Goal: Task Accomplishment & Management: Manage account settings

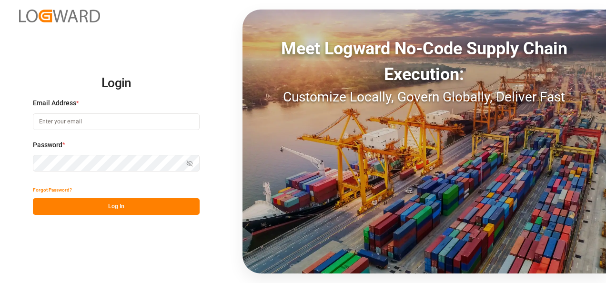
type input "[EMAIL_ADDRESS][DOMAIN_NAME]"
click at [126, 204] on button "Log In" at bounding box center [116, 206] width 167 height 17
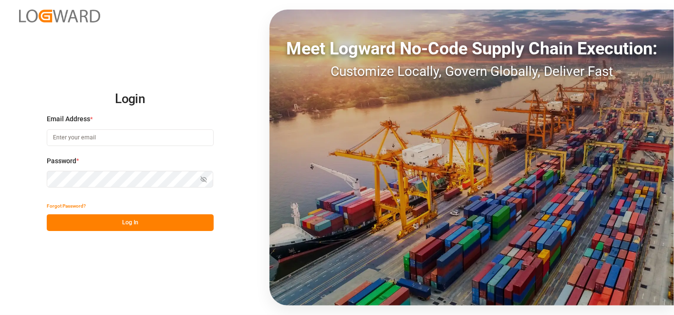
type input "nitin.bhugun@jamindustries.com"
click at [154, 222] on button "Log In" at bounding box center [130, 222] width 167 height 17
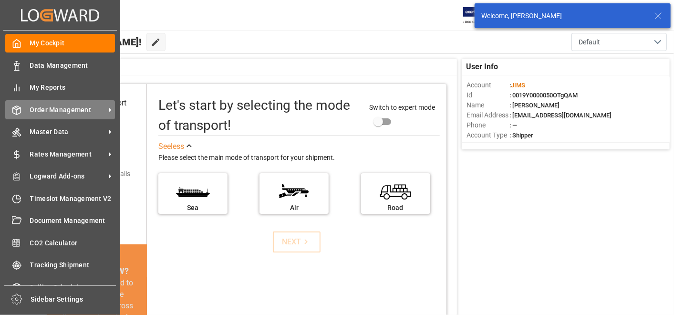
click at [49, 103] on div "Order Management Order Management" at bounding box center [60, 109] width 110 height 19
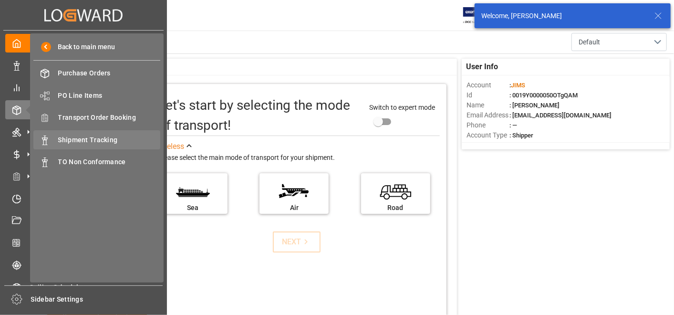
click at [121, 138] on span "Shipment Tracking" at bounding box center [109, 140] width 103 height 10
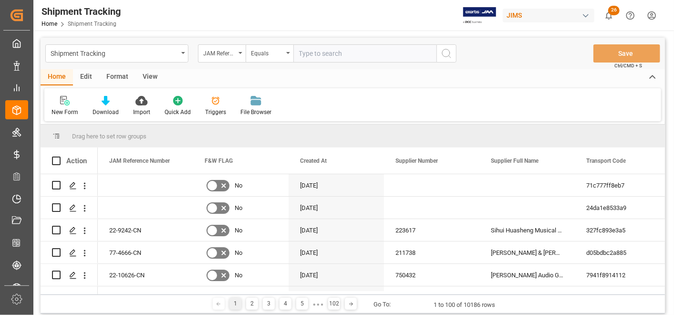
click at [337, 57] on input "text" at bounding box center [364, 53] width 143 height 18
type input "22-10541-GB"
click at [449, 58] on icon "search button" at bounding box center [446, 53] width 11 height 11
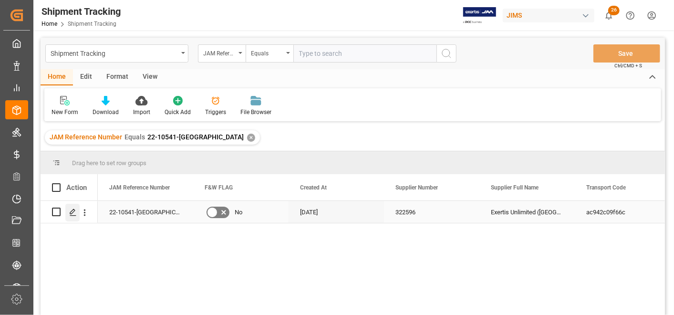
click at [69, 208] on icon "Press SPACE to select this row." at bounding box center [73, 212] width 8 height 8
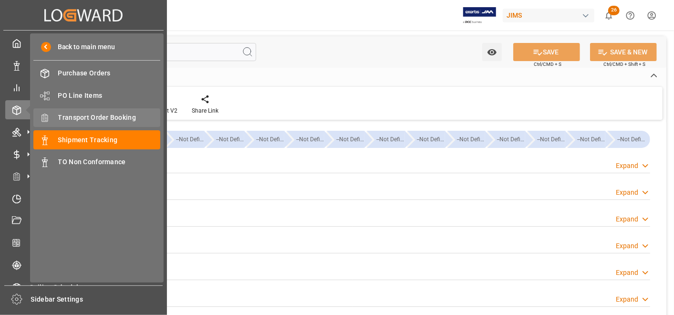
click at [105, 116] on span "Transport Order Booking" at bounding box center [109, 118] width 103 height 10
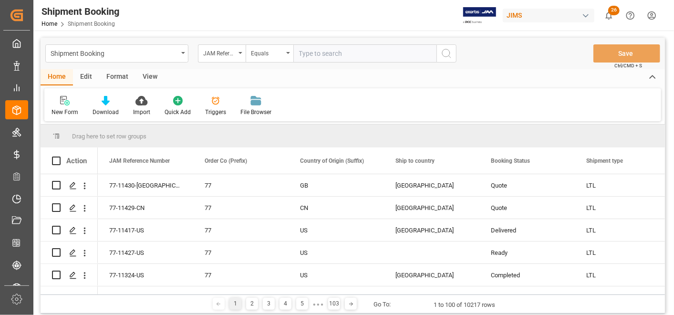
click at [373, 53] on input "text" at bounding box center [364, 53] width 143 height 18
type input "22-10541-GB"
click at [453, 53] on button "search button" at bounding box center [446, 53] width 20 height 18
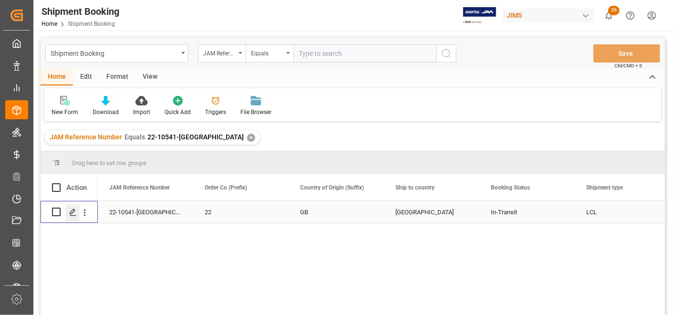
click at [67, 214] on div "Press SPACE to select this row." at bounding box center [72, 213] width 14 height 18
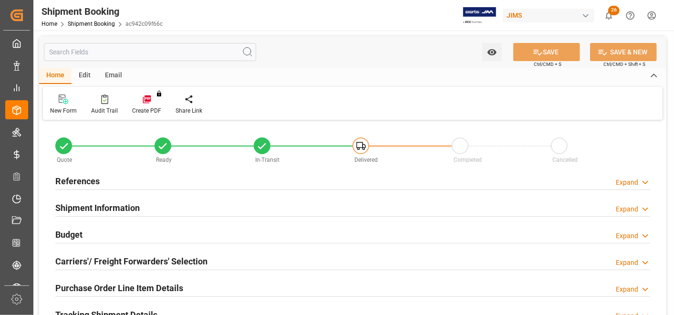
type input "0"
type input "12-08-2025"
type input "19-09-2025 00:00"
click at [77, 178] on h2 "References" at bounding box center [77, 181] width 44 height 13
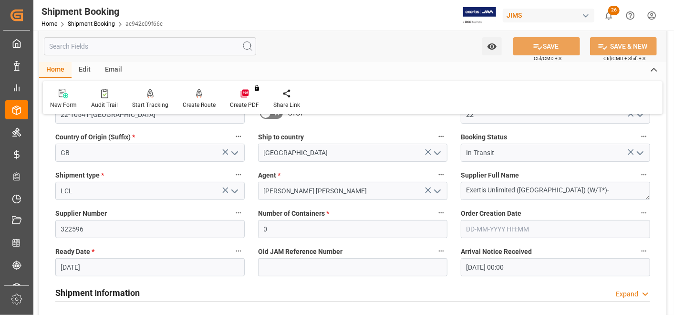
scroll to position [159, 0]
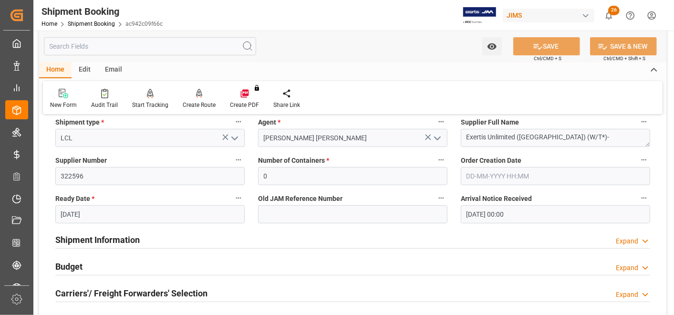
click at [123, 236] on h2 "Shipment Information" at bounding box center [97, 239] width 84 height 13
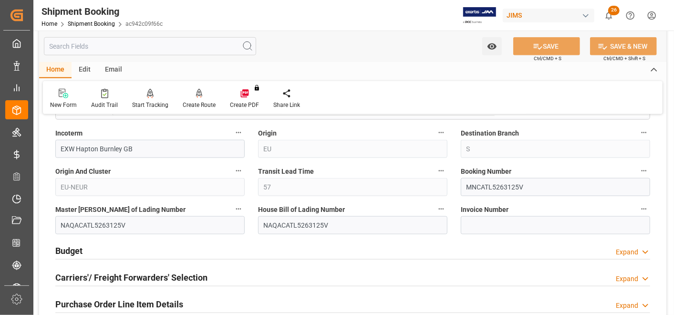
scroll to position [583, 0]
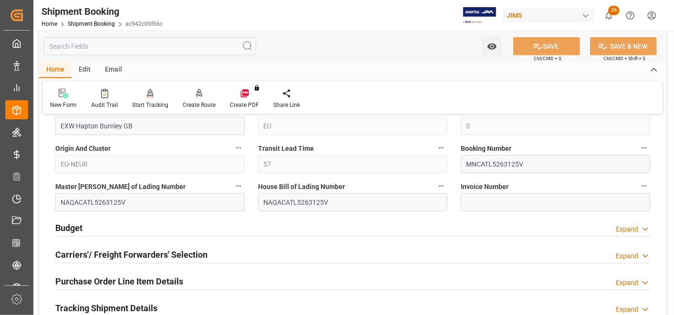
click at [81, 228] on h2 "Budget" at bounding box center [68, 227] width 27 height 13
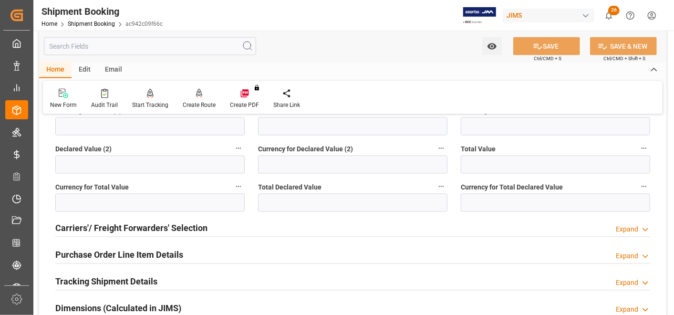
scroll to position [847, 0]
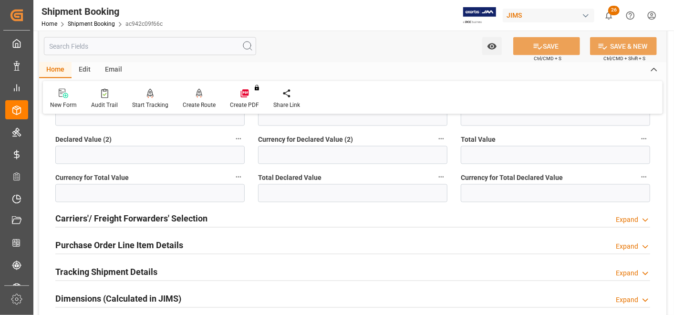
click at [168, 215] on h2 "Carriers'/ Freight Forwarders' Selection" at bounding box center [131, 218] width 152 height 13
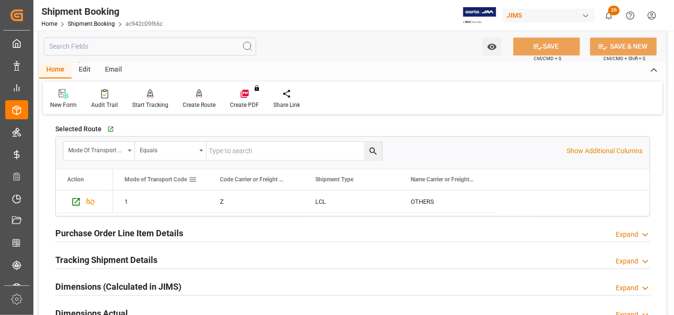
scroll to position [1112, 0]
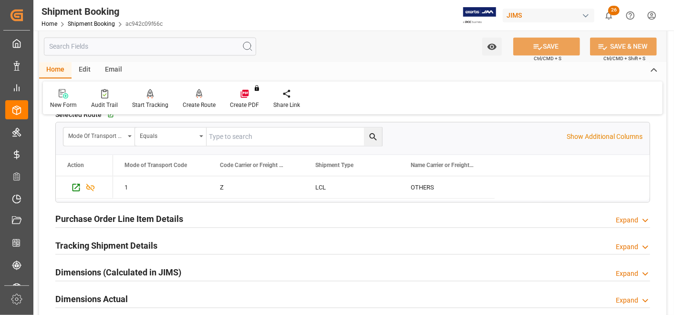
click at [158, 212] on h2 "Purchase Order Line Item Details" at bounding box center [119, 218] width 128 height 13
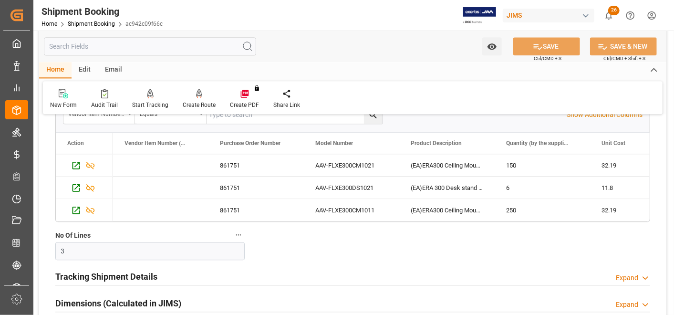
scroll to position [1271, 0]
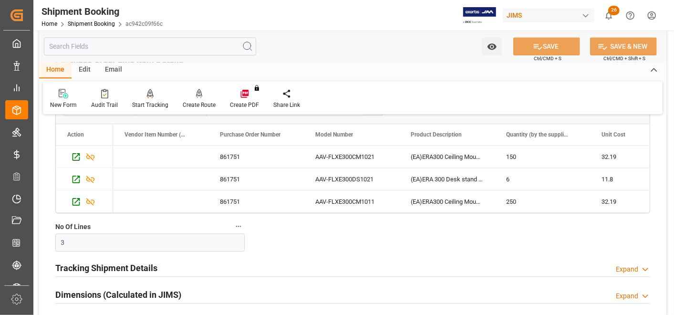
click at [135, 264] on h2 "Tracking Shipment Details" at bounding box center [106, 267] width 102 height 13
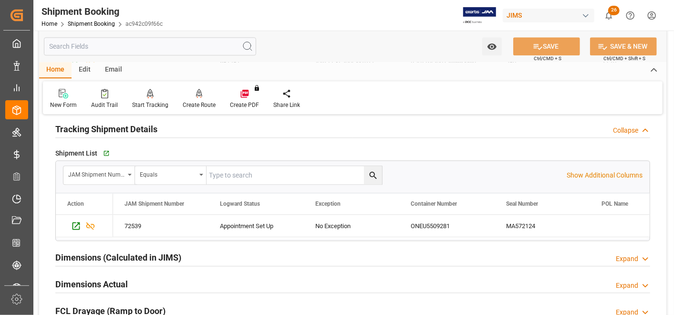
scroll to position [1430, 0]
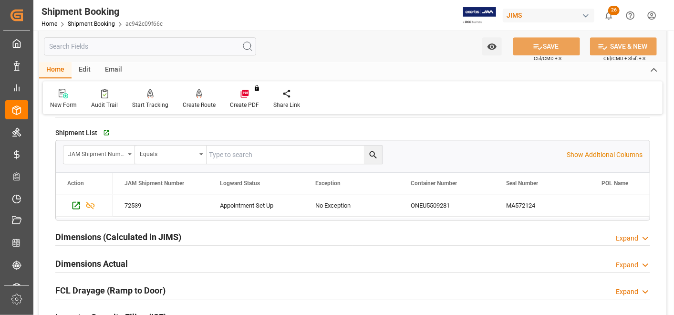
click at [162, 230] on h2 "Dimensions (Calculated in JIMS)" at bounding box center [118, 236] width 126 height 13
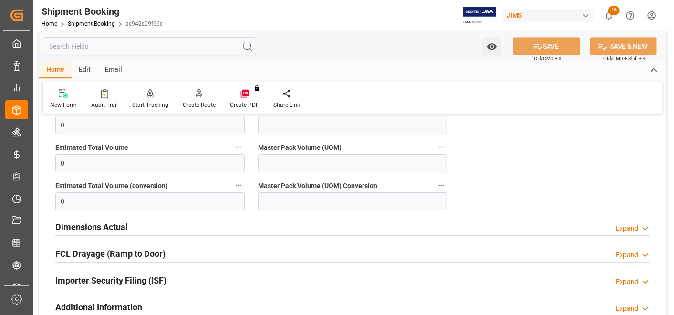
scroll to position [1642, 0]
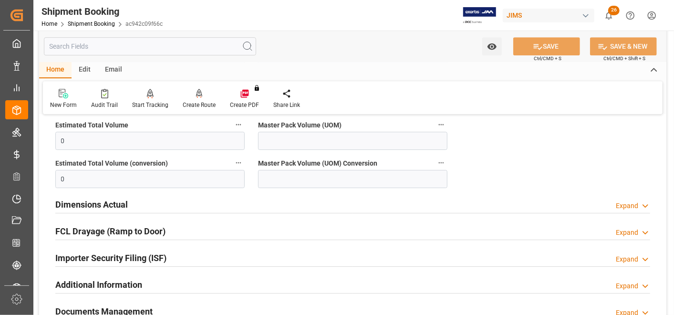
click at [101, 201] on h2 "Dimensions Actual" at bounding box center [91, 204] width 72 height 13
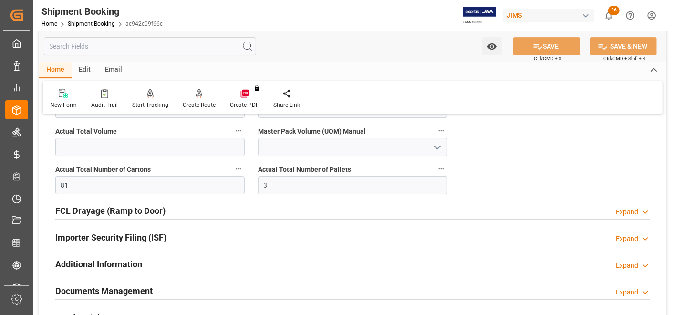
scroll to position [1801, 0]
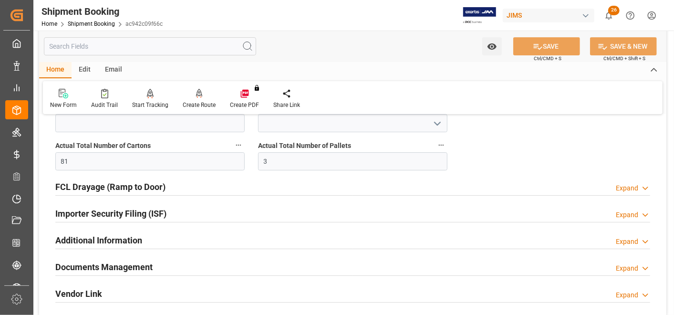
click at [131, 180] on h2 "FCL Drayage (Ramp to Door)" at bounding box center [110, 186] width 110 height 13
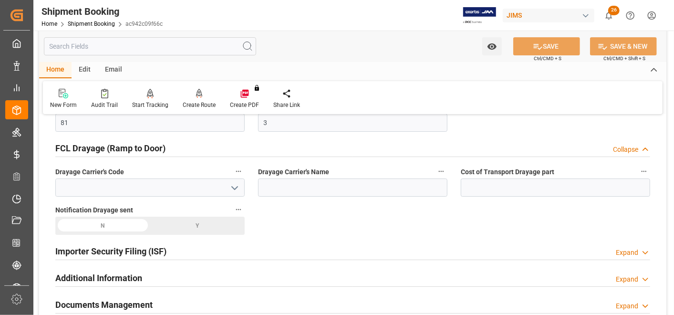
scroll to position [1907, 0]
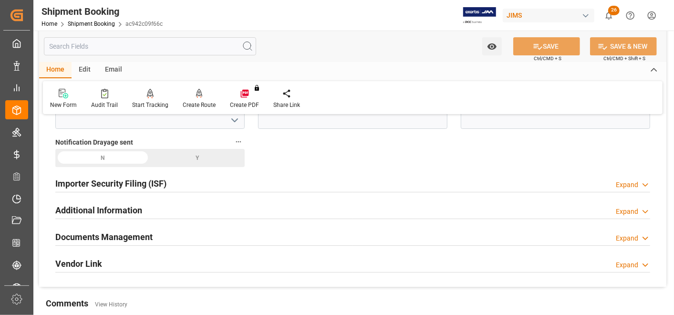
click at [125, 177] on h2 "Importer Security Filing (ISF)" at bounding box center [110, 183] width 111 height 13
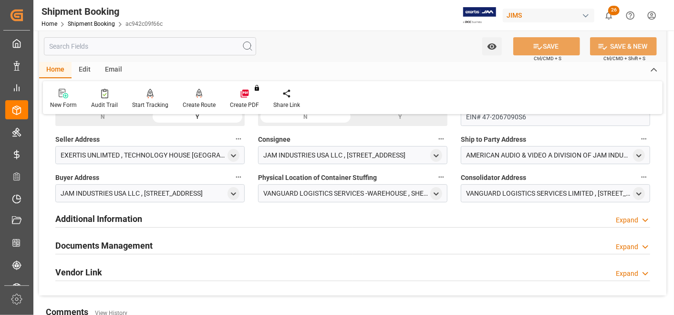
scroll to position [1960, 0]
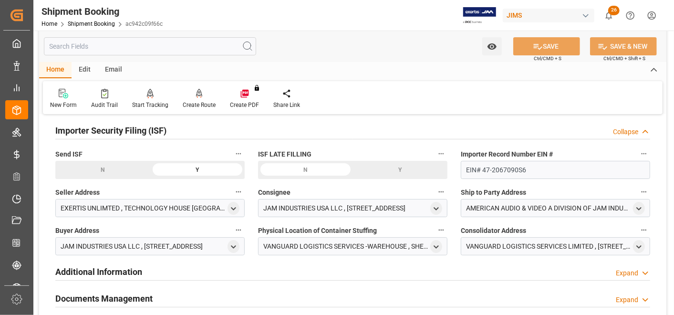
click at [121, 265] on h2 "Additional Information" at bounding box center [98, 271] width 87 height 13
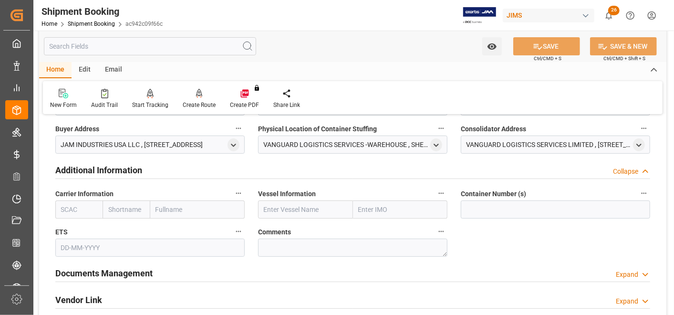
scroll to position [2066, 0]
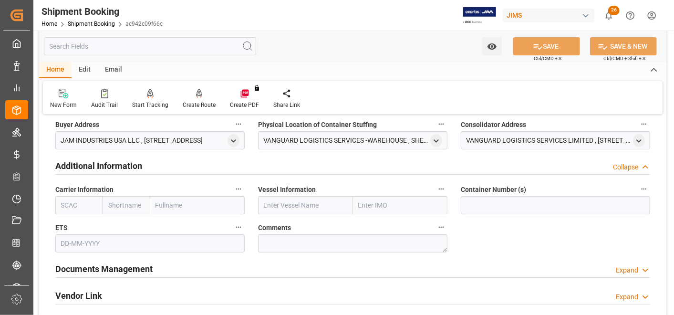
click at [133, 263] on h2 "Documents Management" at bounding box center [103, 268] width 97 height 13
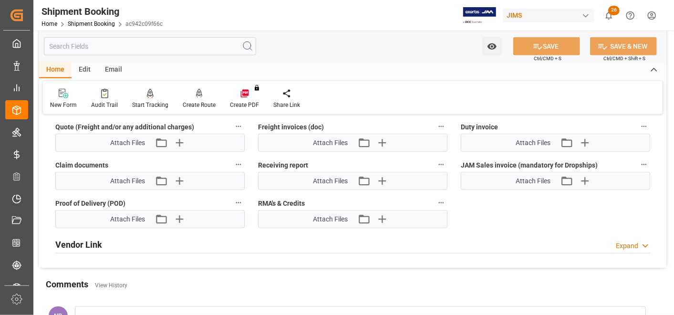
scroll to position [2543, 0]
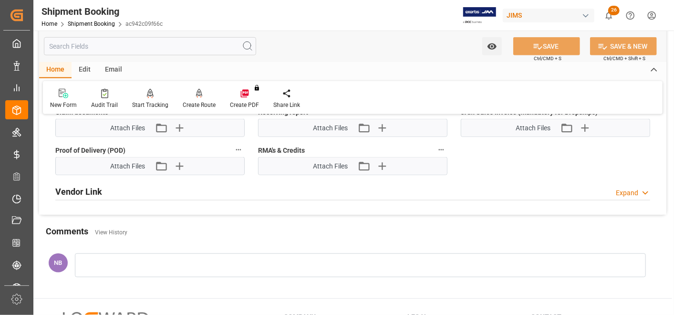
click at [88, 185] on h2 "Vendor Link" at bounding box center [78, 191] width 47 height 13
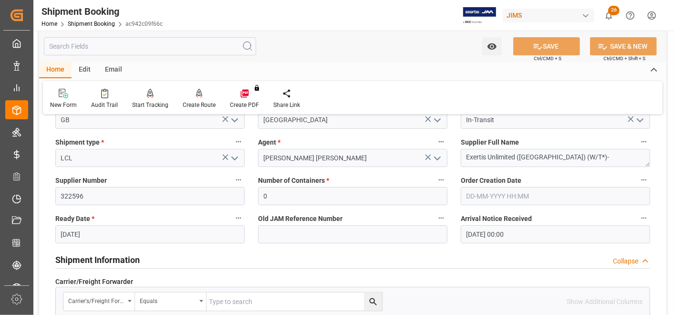
scroll to position [0, 0]
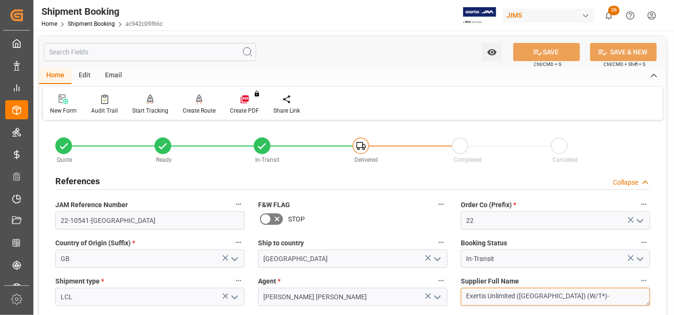
click at [570, 296] on textarea "Exertis Unlimited (UK) (W/T*)-" at bounding box center [555, 297] width 189 height 18
drag, startPoint x: 569, startPoint y: 296, endPoint x: 442, endPoint y: 278, distance: 128.5
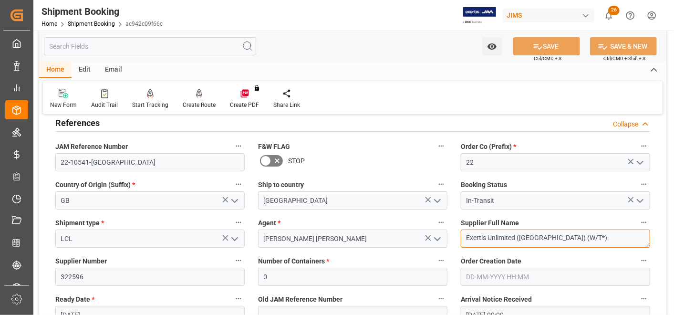
scroll to position [106, 0]
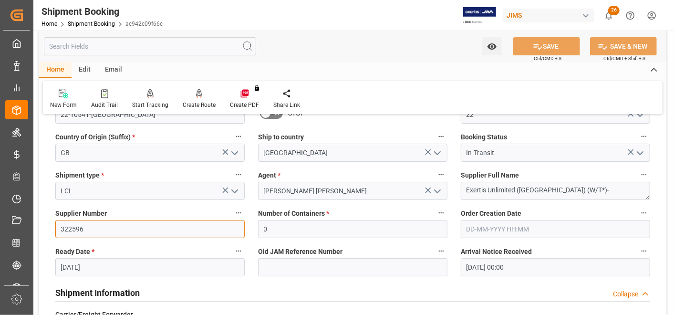
drag, startPoint x: 121, startPoint y: 226, endPoint x: 49, endPoint y: 226, distance: 72.0
click at [49, 226] on div "Supplier Number 322596" at bounding box center [150, 222] width 203 height 38
click at [94, 268] on input "12-08-2025" at bounding box center [149, 267] width 189 height 18
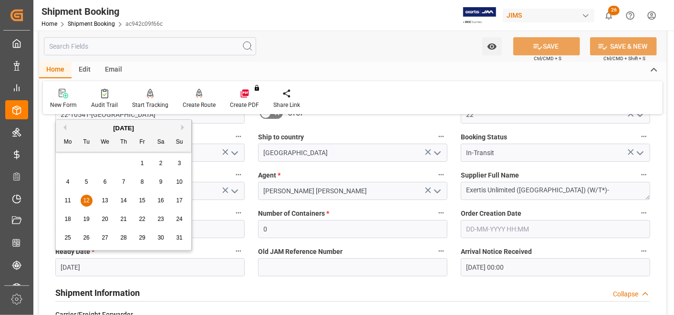
click at [184, 126] on button "Next Month" at bounding box center [184, 127] width 6 height 6
click at [365, 106] on div "New Form Audit Trail Start Tracking Create Empty Shipment Tracking Create Route…" at bounding box center [352, 97] width 619 height 33
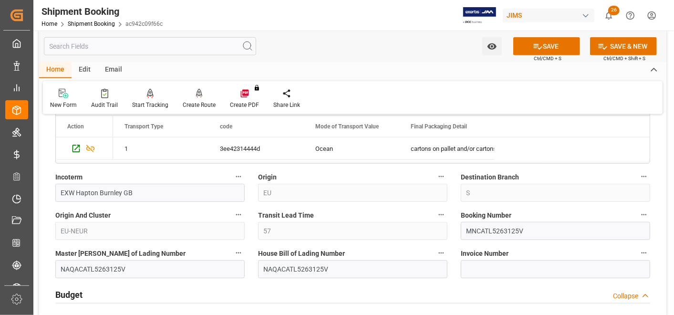
scroll to position [530, 0]
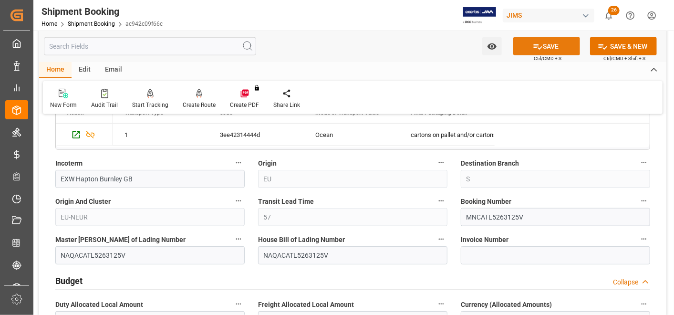
click at [544, 43] on button "SAVE" at bounding box center [546, 46] width 67 height 18
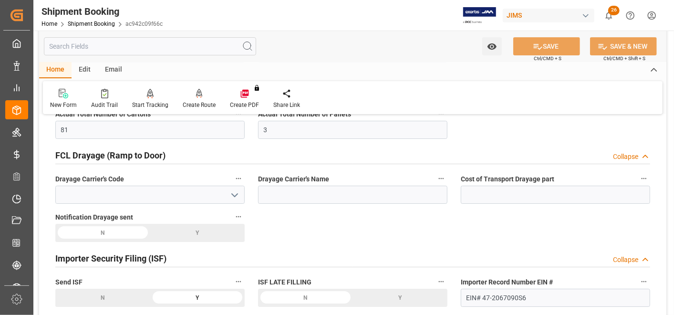
scroll to position [1960, 0]
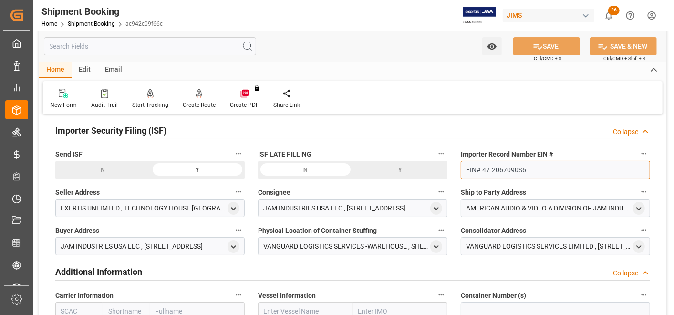
click at [534, 161] on input "EIN# 47-2067090S6" at bounding box center [555, 170] width 189 height 18
drag, startPoint x: 534, startPoint y: 161, endPoint x: 463, endPoint y: 161, distance: 70.6
click at [463, 161] on input "EIN# 47-2067090S6" at bounding box center [555, 170] width 189 height 18
click at [117, 203] on div "EXERTIS UNLIMTED , TECHNOLOGY HOUSE MAGNESIUM WAY , LONDON , ENGLAND , GB - NW9…" at bounding box center [143, 208] width 164 height 10
click at [485, 241] on div "VANGUARD LOGISTICS SERVICES LIMITED , STATION HOUSE STATION ROAD , MALDON , ESS…" at bounding box center [548, 246] width 164 height 10
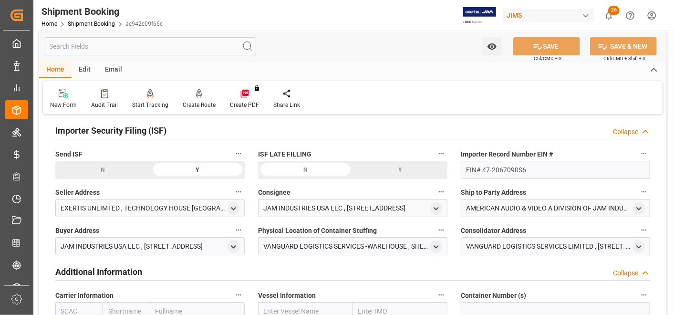
drag, startPoint x: 498, startPoint y: 238, endPoint x: 626, endPoint y: 239, distance: 127.8
click at [626, 241] on div "VANGUARD LOGISTICS SERVICES LIMITED , STATION HOUSE STATION ROAD , MALDON , ESS…" at bounding box center [548, 246] width 164 height 10
drag, startPoint x: 626, startPoint y: 239, endPoint x: 589, endPoint y: 240, distance: 36.2
click at [589, 241] on div "VANGUARD LOGISTICS SERVICES LIMITED , STATION HOUSE STATION ROAD , MALDON , ESS…" at bounding box center [548, 246] width 164 height 10
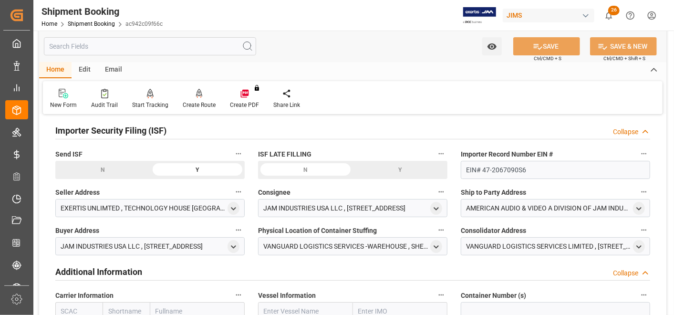
click at [590, 241] on div "VANGUARD LOGISTICS SERVICES LIMITED , STATION HOUSE STATION ROAD , MALDON , ESS…" at bounding box center [548, 246] width 164 height 10
click at [586, 241] on div "VANGUARD LOGISTICS SERVICES LIMITED , STATION HOUSE STATION ROAD , MALDON , ESS…" at bounding box center [548, 246] width 164 height 10
click at [636, 243] on icon "open menu" at bounding box center [639, 247] width 8 height 8
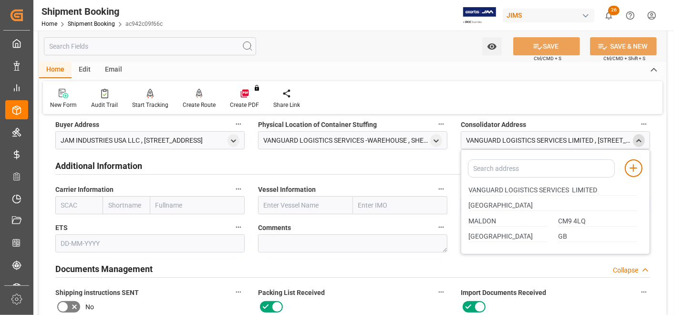
click at [396, 167] on div "Additional Information Collapse" at bounding box center [353, 166] width 608 height 27
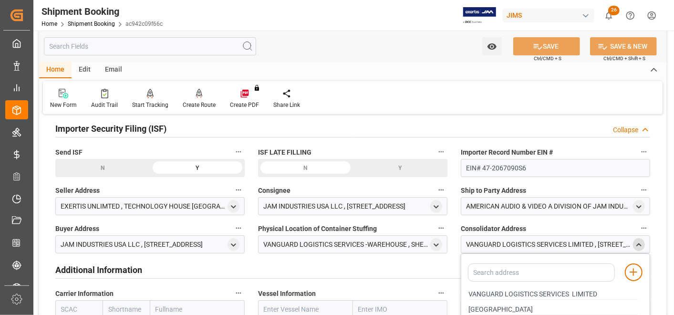
scroll to position [1960, 0]
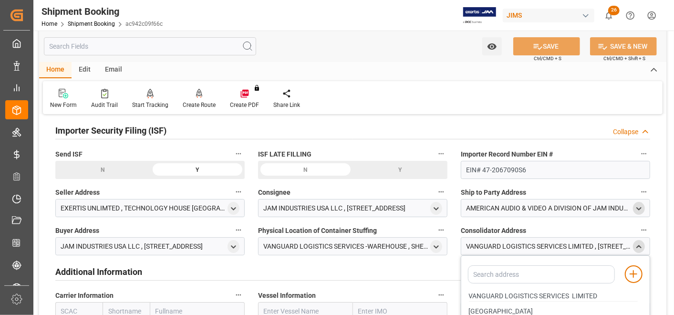
click at [641, 202] on div "open menu" at bounding box center [639, 208] width 12 height 13
click at [636, 205] on icon "open menu" at bounding box center [639, 209] width 8 height 8
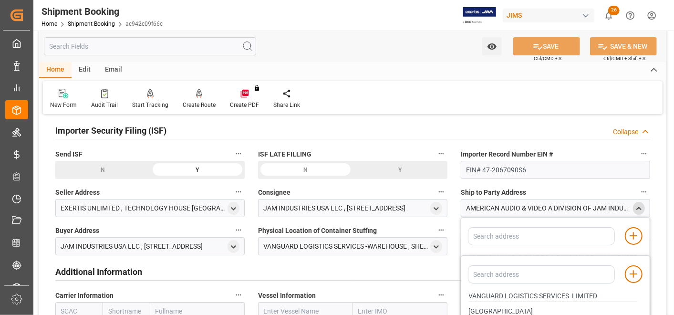
click at [636, 205] on icon "close menu" at bounding box center [639, 209] width 8 height 8
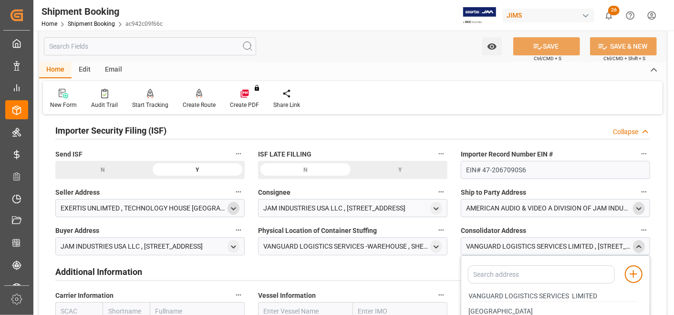
click at [228, 202] on div "open menu" at bounding box center [233, 208] width 12 height 13
click at [233, 207] on polyline "open menu" at bounding box center [233, 208] width 4 height 2
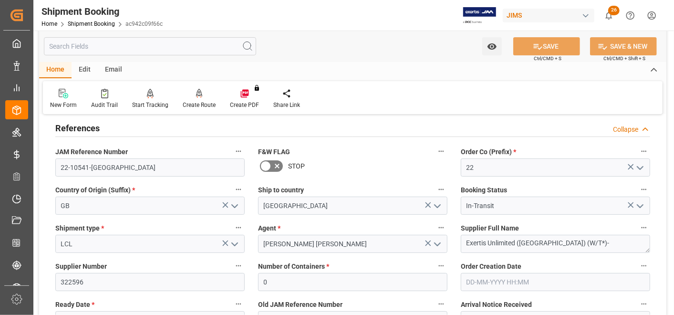
scroll to position [0, 0]
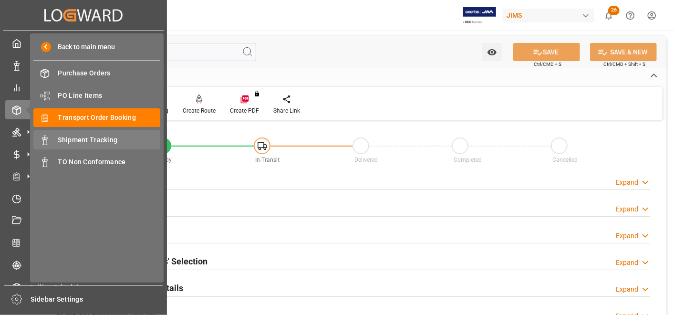
click at [90, 134] on div "Shipment Tracking Shipment Tracking" at bounding box center [96, 139] width 127 height 19
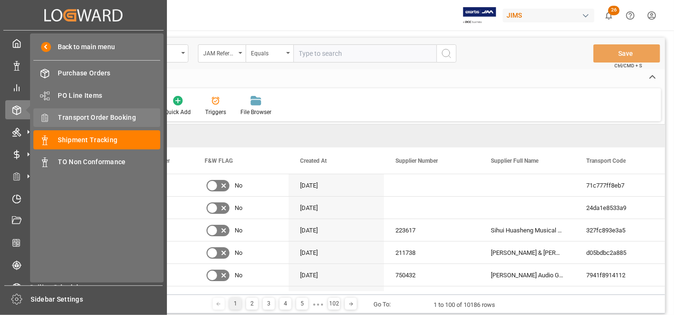
click at [113, 120] on span "Transport Order Booking" at bounding box center [109, 118] width 103 height 10
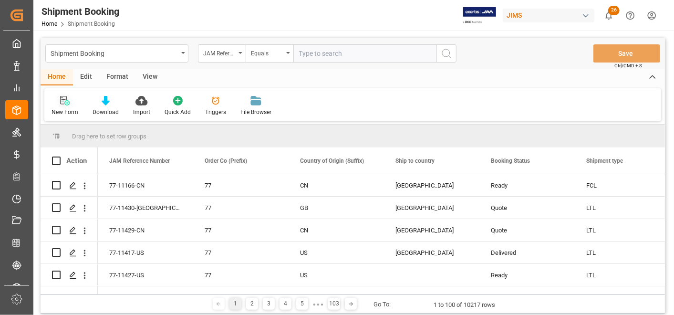
click at [62, 103] on icon at bounding box center [65, 101] width 10 height 10
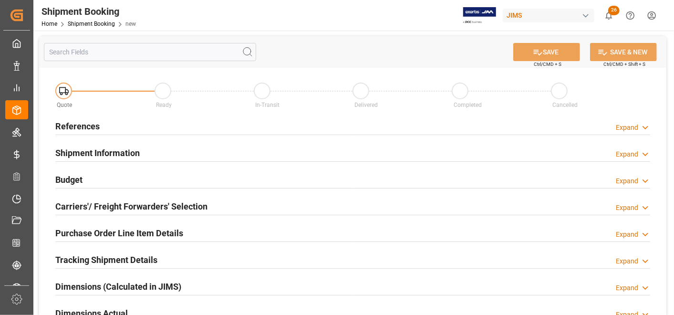
click at [83, 124] on h2 "References" at bounding box center [77, 126] width 44 height 13
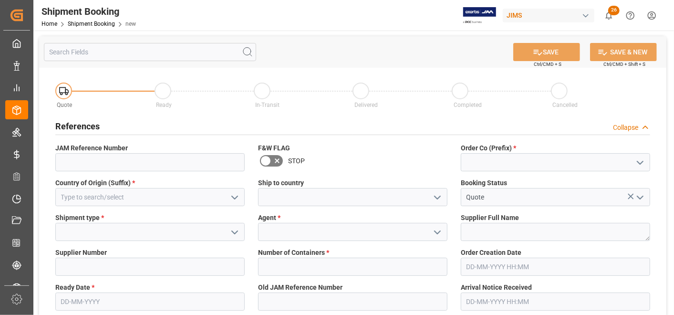
click at [230, 200] on icon "open menu" at bounding box center [234, 197] width 11 height 11
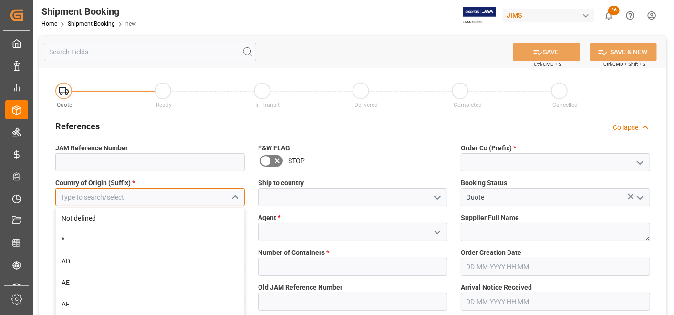
click at [205, 193] on input at bounding box center [149, 197] width 189 height 18
type input "u"
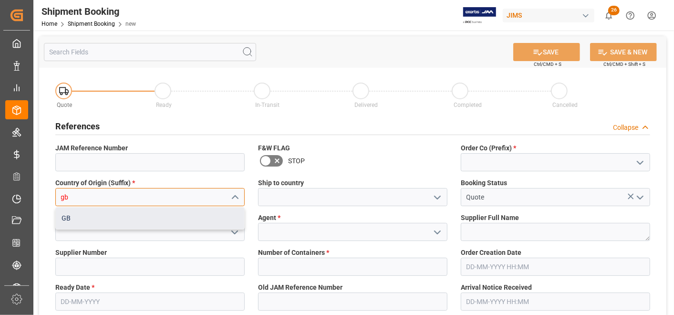
click at [197, 218] on div "GB" at bounding box center [150, 217] width 188 height 21
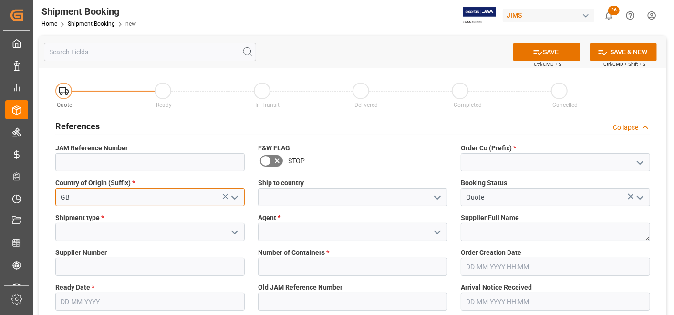
type input "GB"
click at [432, 195] on icon "open menu" at bounding box center [437, 197] width 11 height 11
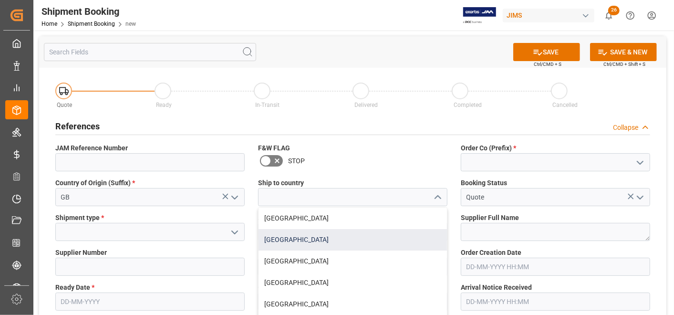
click at [375, 234] on div "United States" at bounding box center [352, 239] width 188 height 21
type input "United States"
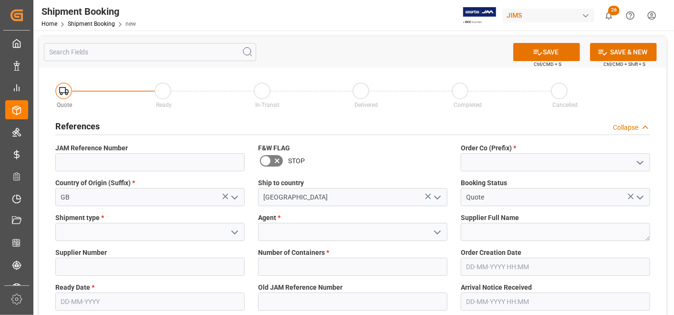
click at [639, 164] on icon "open menu" at bounding box center [639, 162] width 11 height 11
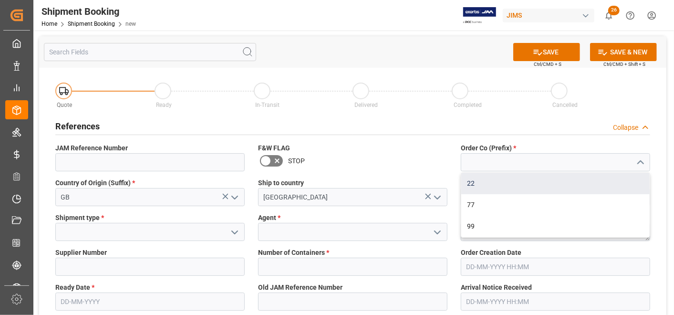
click at [590, 183] on div "22" at bounding box center [555, 183] width 188 height 21
type input "22"
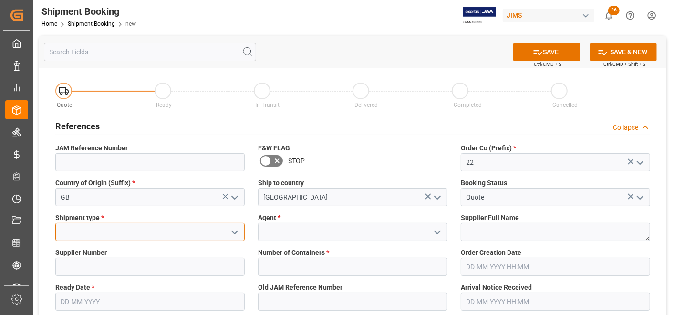
click at [169, 230] on input at bounding box center [149, 232] width 189 height 18
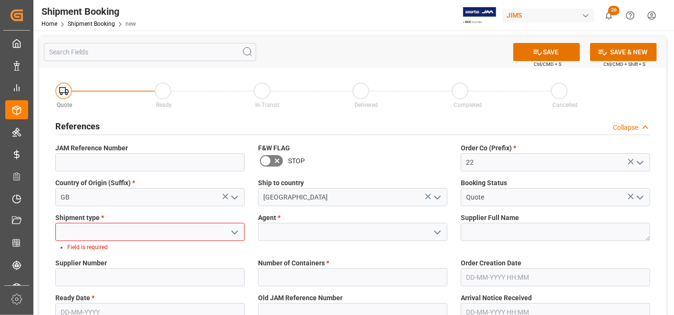
click at [234, 231] on icon "open menu" at bounding box center [234, 231] width 11 height 11
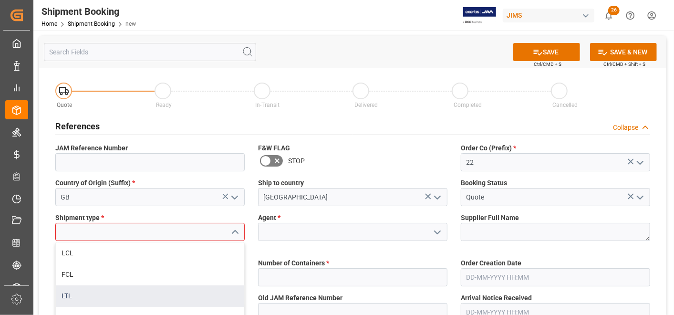
scroll to position [53, 0]
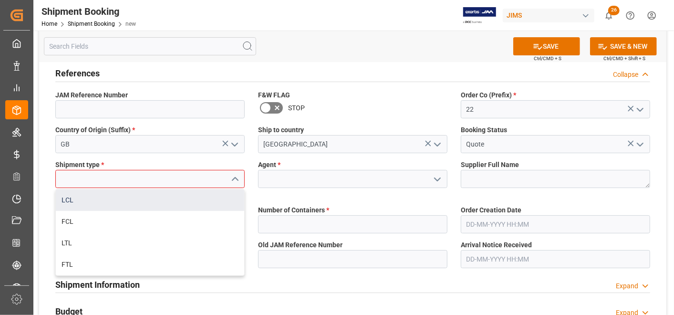
click at [184, 207] on div "LCL" at bounding box center [150, 199] width 188 height 21
type input "LCL"
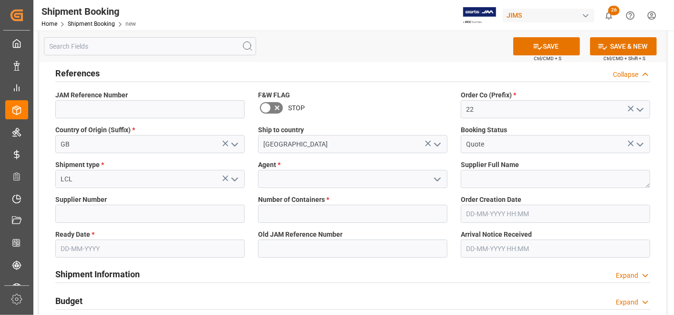
click at [436, 179] on polyline "open menu" at bounding box center [437, 179] width 6 height 3
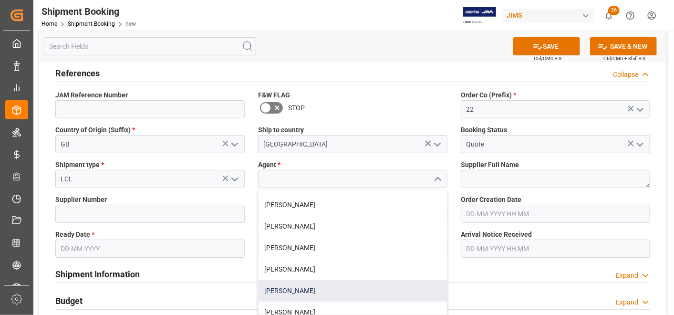
scroll to position [318, 0]
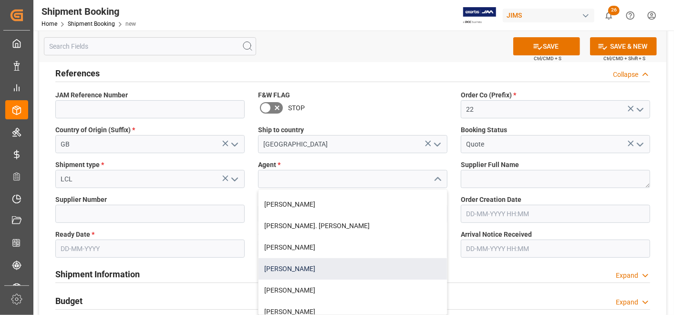
click at [360, 276] on div "Nitin Bhugun" at bounding box center [352, 268] width 188 height 21
type input "Nitin Bhugun"
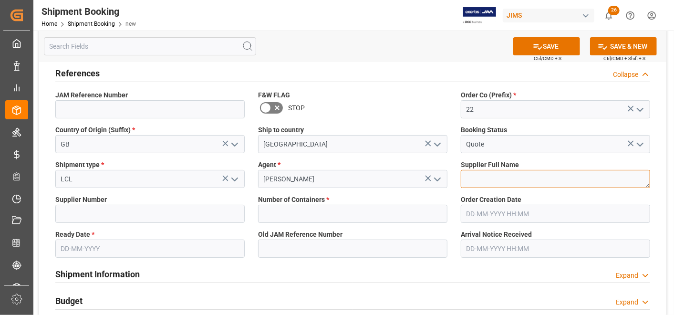
click at [591, 173] on textarea at bounding box center [555, 179] width 189 height 18
paste textarea "Exertis Unlimited (UK) (W/T*)-"
type textarea "Exertis Unlimited (UK) (W/T*)-"
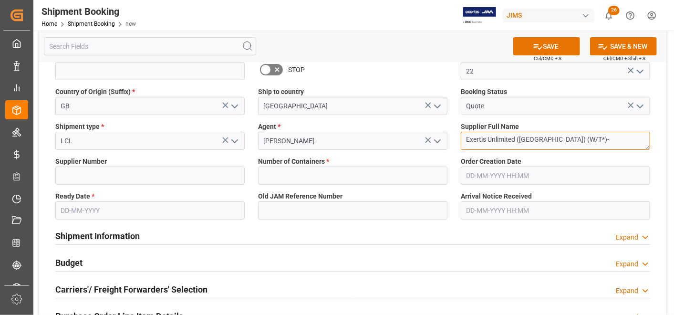
scroll to position [106, 0]
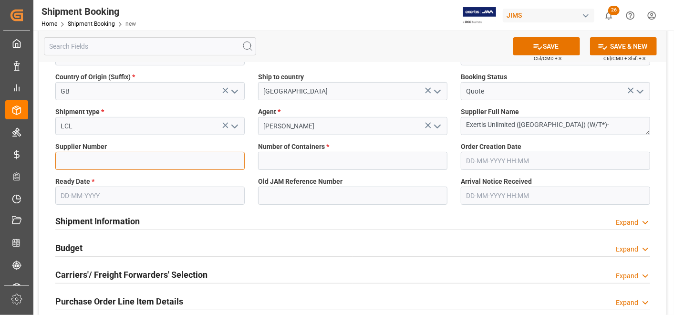
click at [139, 164] on input at bounding box center [149, 161] width 189 height 18
paste input "322596"
type input "322596"
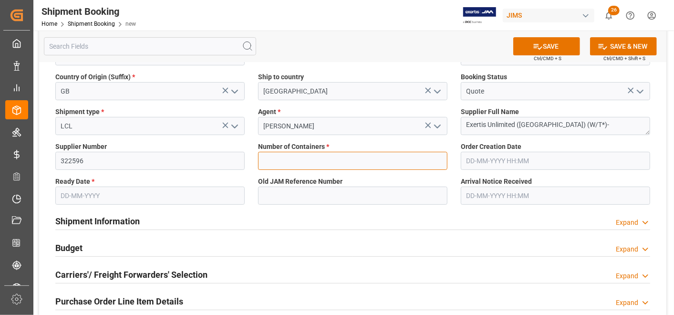
click at [308, 166] on input "text" at bounding box center [352, 161] width 189 height 18
type input "0"
click at [490, 156] on input "text" at bounding box center [555, 161] width 189 height 18
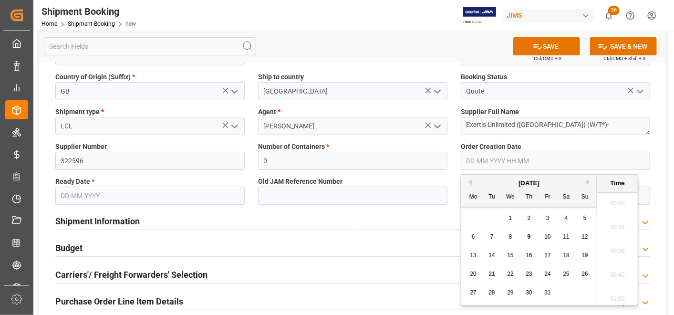
scroll to position [908, 0]
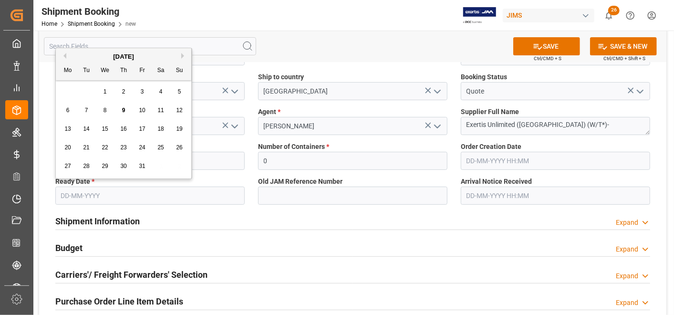
click at [110, 193] on input "text" at bounding box center [149, 195] width 189 height 18
click at [123, 111] on span "9" at bounding box center [123, 110] width 3 height 7
type input "09-10-2025"
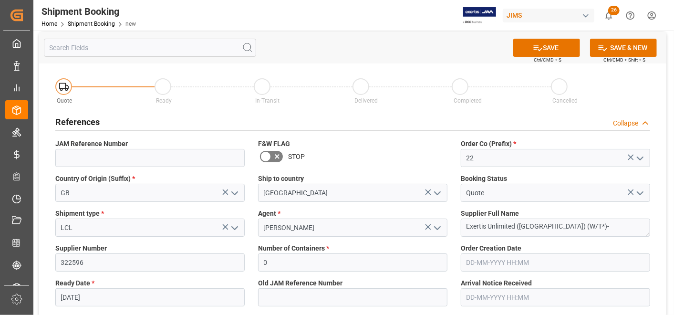
scroll to position [0, 0]
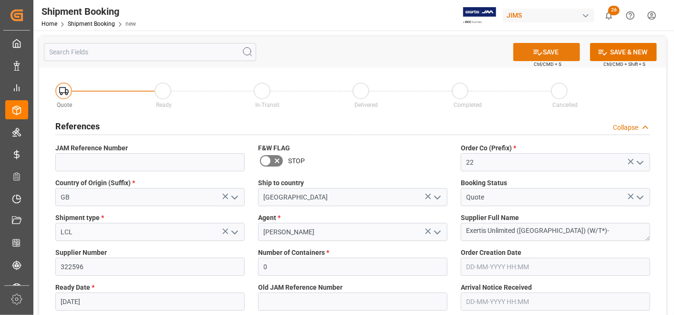
click at [554, 52] on button "SAVE" at bounding box center [546, 52] width 67 height 18
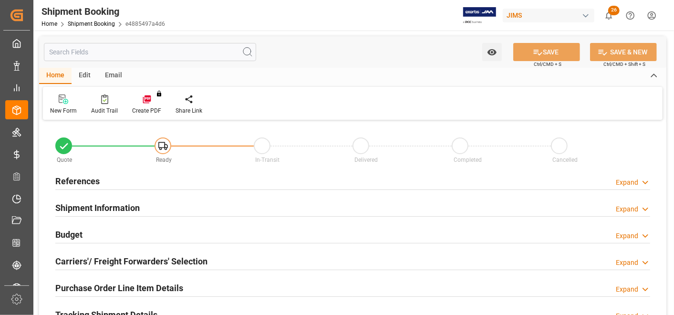
type input "0"
type input "09-10-2025"
click at [91, 175] on h2 "References" at bounding box center [77, 181] width 44 height 13
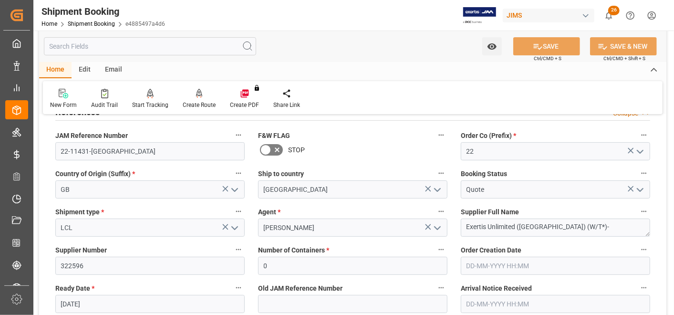
scroll to position [53, 0]
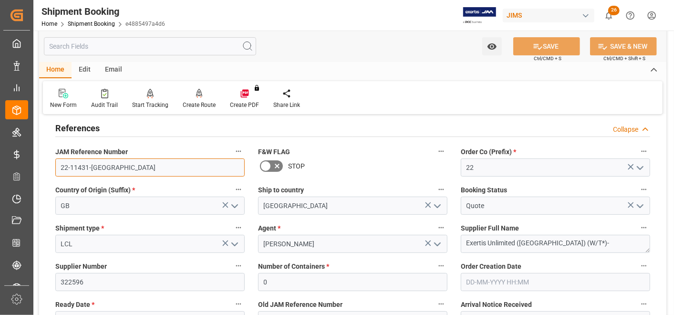
drag, startPoint x: 137, startPoint y: 164, endPoint x: 56, endPoint y: 164, distance: 81.5
click at [56, 164] on input "22-11431-GB" at bounding box center [149, 167] width 189 height 18
click at [378, 131] on div "References Collapse" at bounding box center [352, 127] width 595 height 18
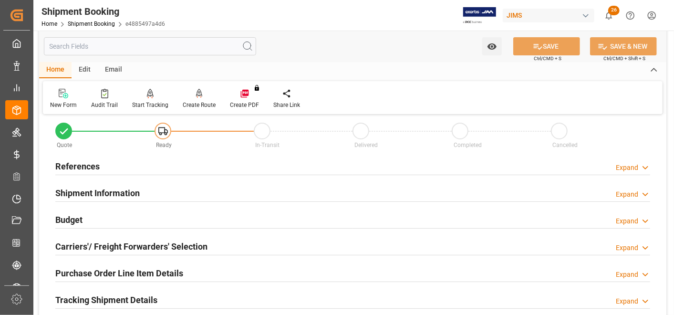
scroll to position [0, 0]
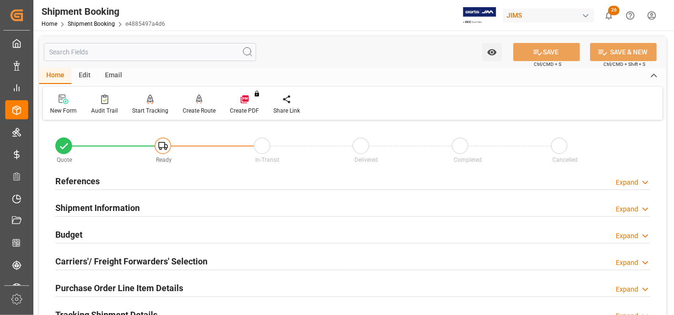
click at [78, 178] on h2 "References" at bounding box center [77, 181] width 44 height 13
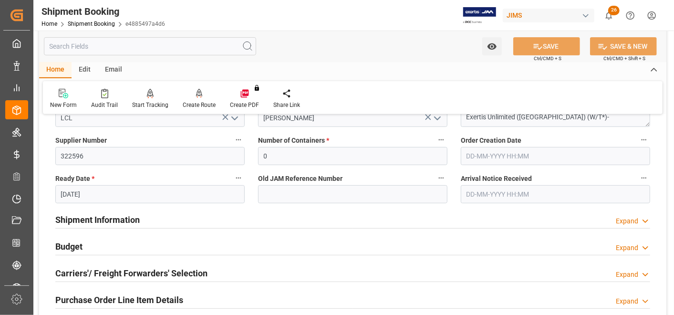
scroll to position [212, 0]
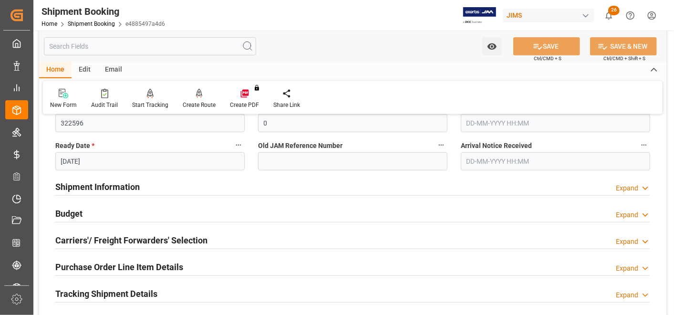
click at [121, 190] on h2 "Shipment Information" at bounding box center [97, 186] width 84 height 13
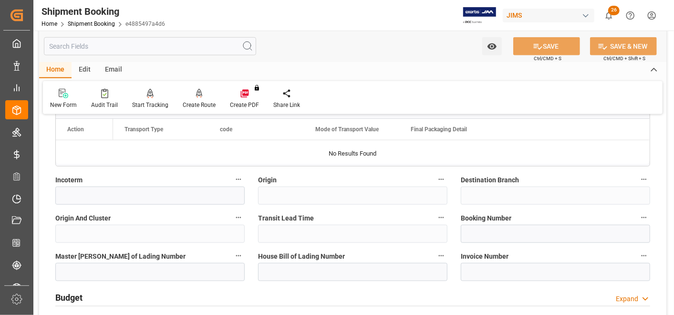
scroll to position [530, 0]
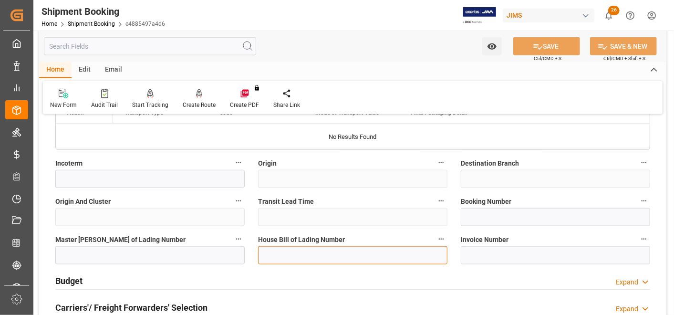
click at [305, 255] on input at bounding box center [352, 255] width 189 height 18
paste input "NAQACATL5264291V"
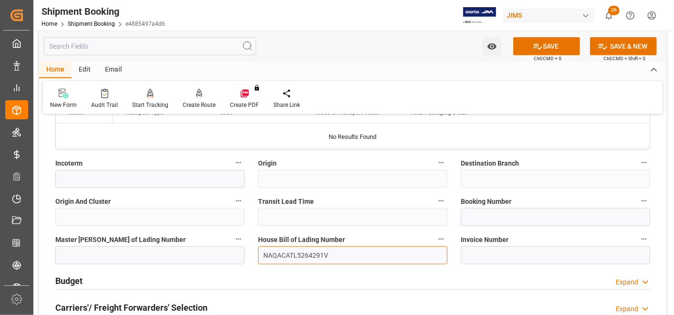
type input "NAQACATL5264291V"
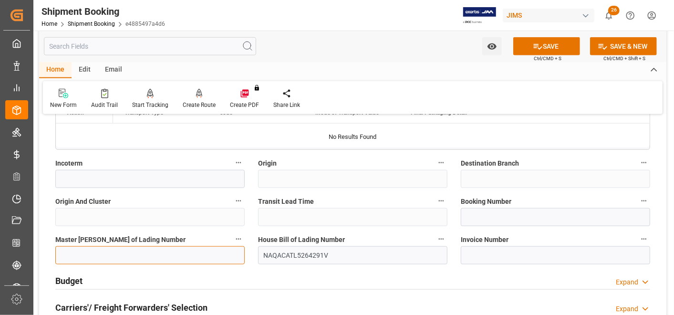
click at [155, 250] on input at bounding box center [149, 255] width 189 height 18
paste input "NAQACATL5264291V"
type input "NAQACATL5264291V"
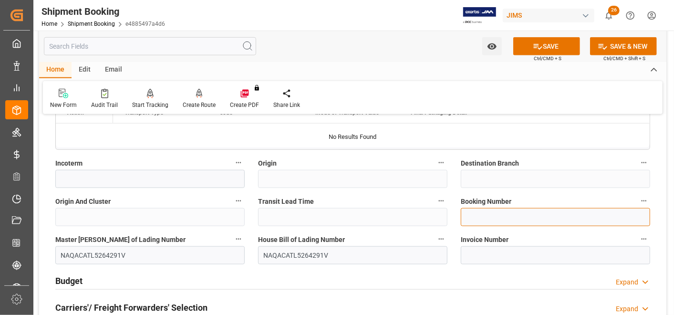
click at [508, 211] on input at bounding box center [555, 217] width 189 height 18
paste input "MNCATL5264291V"
type input "MNCATL5264291V"
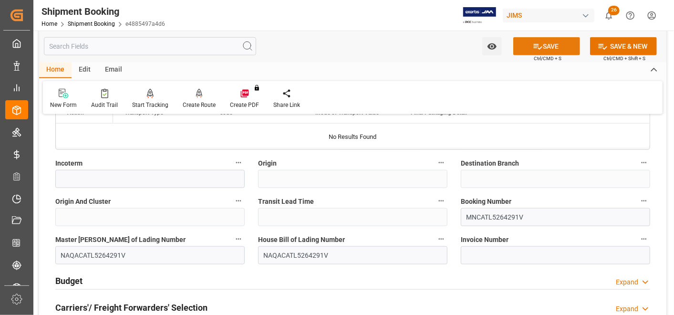
click at [536, 42] on icon at bounding box center [538, 46] width 10 height 10
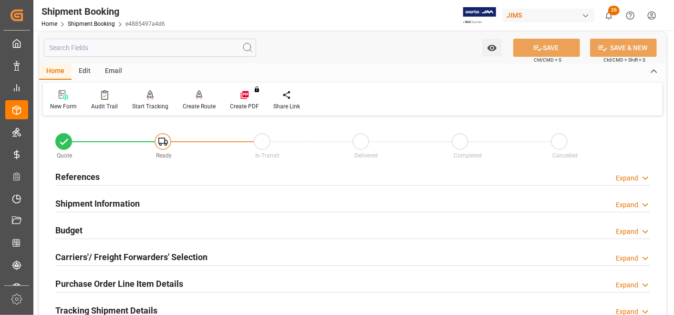
scroll to position [0, 0]
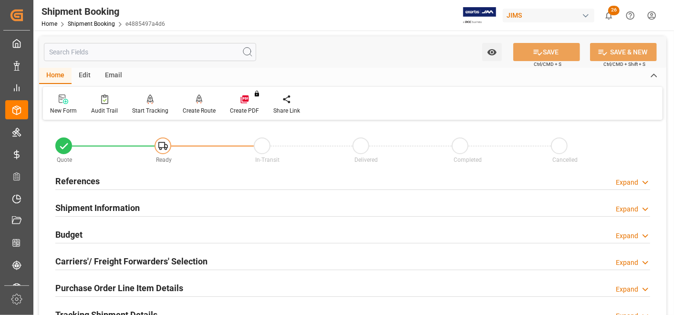
click at [98, 179] on h2 "References" at bounding box center [77, 181] width 44 height 13
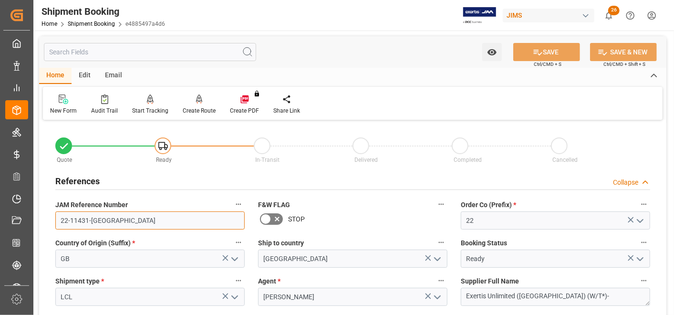
drag, startPoint x: 111, startPoint y: 223, endPoint x: 68, endPoint y: 211, distance: 44.7
click at [52, 219] on div "JAM Reference Number 22-11431-GB" at bounding box center [150, 214] width 203 height 38
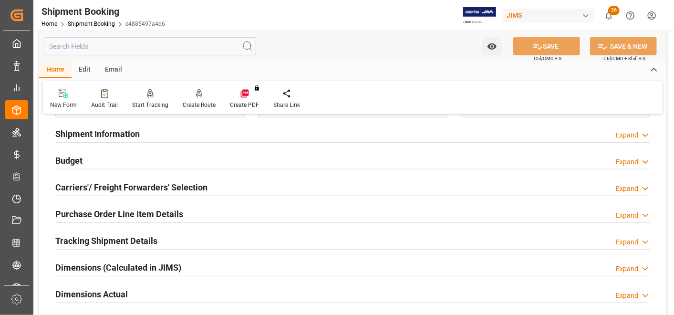
scroll to position [212, 0]
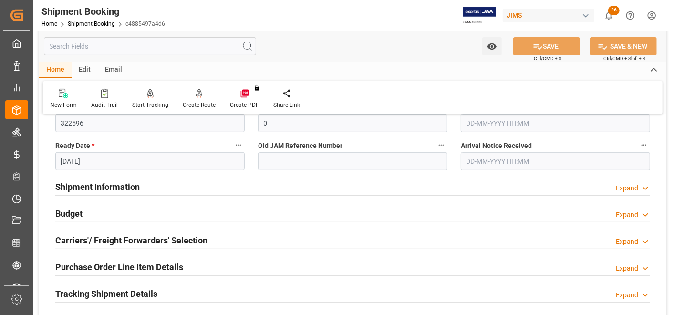
click at [120, 187] on h2 "Shipment Information" at bounding box center [97, 186] width 84 height 13
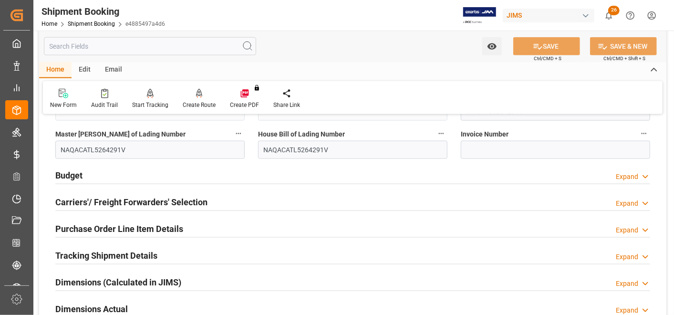
scroll to position [636, 0]
click at [87, 195] on h2 "Carriers'/ Freight Forwarders' Selection" at bounding box center [131, 201] width 152 height 13
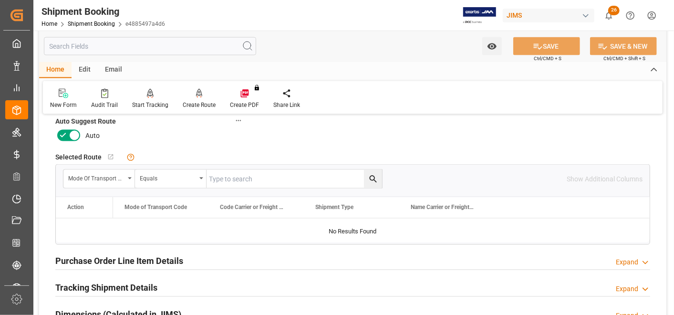
scroll to position [900, 0]
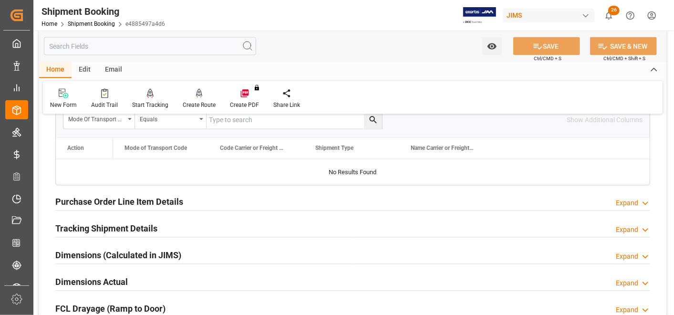
click at [166, 202] on h2 "Purchase Order Line Item Details" at bounding box center [119, 201] width 128 height 13
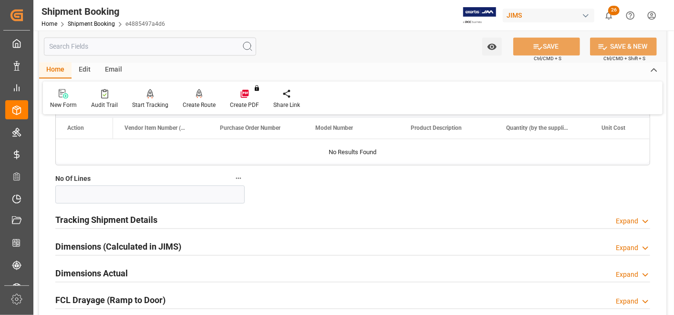
scroll to position [1059, 0]
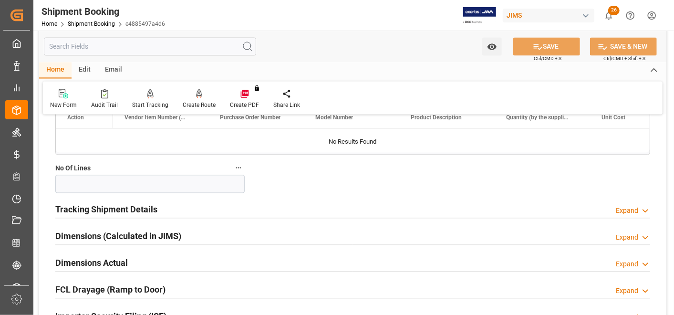
click at [151, 206] on h2 "Tracking Shipment Details" at bounding box center [106, 209] width 102 height 13
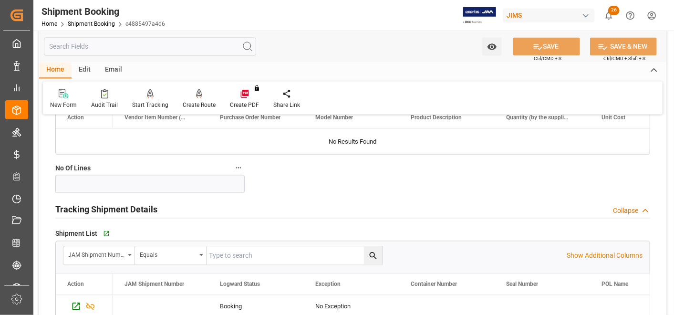
scroll to position [1165, 0]
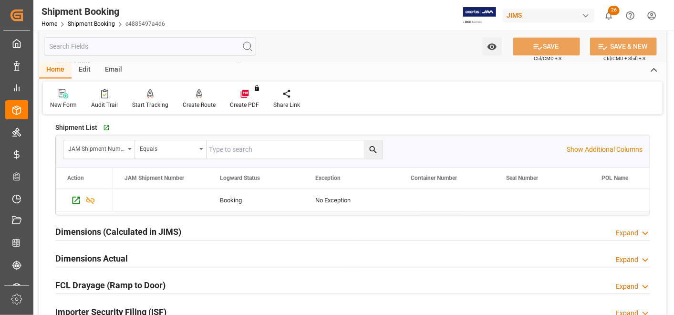
click at [148, 225] on h2 "Dimensions (Calculated in JIMS)" at bounding box center [118, 231] width 126 height 13
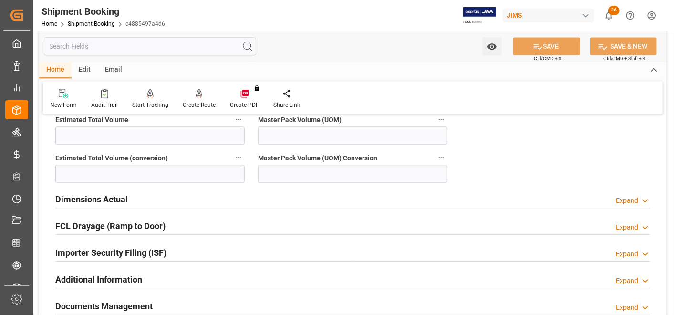
scroll to position [1430, 0]
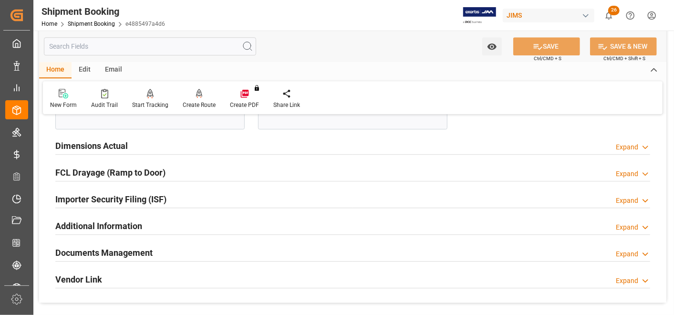
click at [146, 193] on h2 "Importer Security Filing (ISF)" at bounding box center [110, 199] width 111 height 13
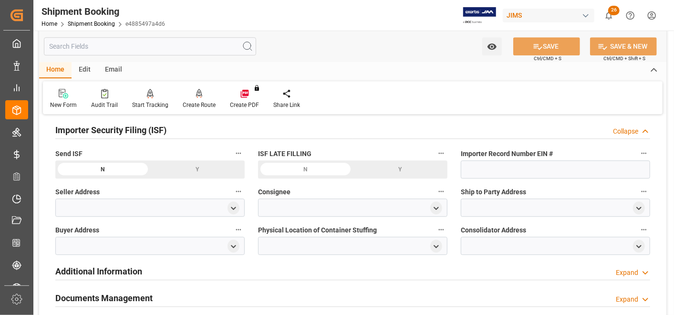
scroll to position [1483, 0]
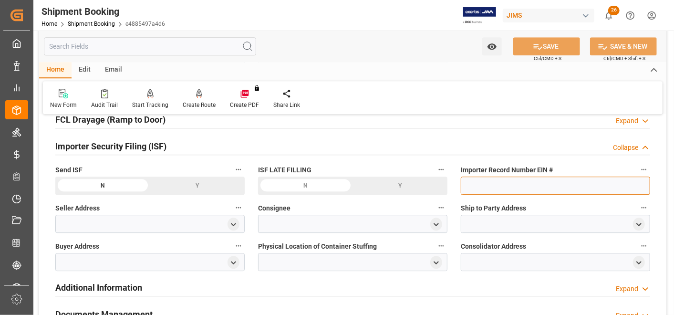
click at [505, 185] on input at bounding box center [555, 185] width 189 height 18
paste input "EIN# 47-2067090S6"
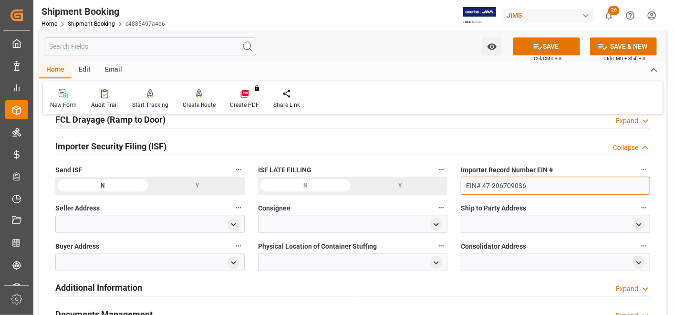
type input "EIN# 47-2067090S6"
click at [553, 216] on div at bounding box center [555, 224] width 189 height 18
click at [637, 220] on icon "open menu" at bounding box center [639, 224] width 8 height 8
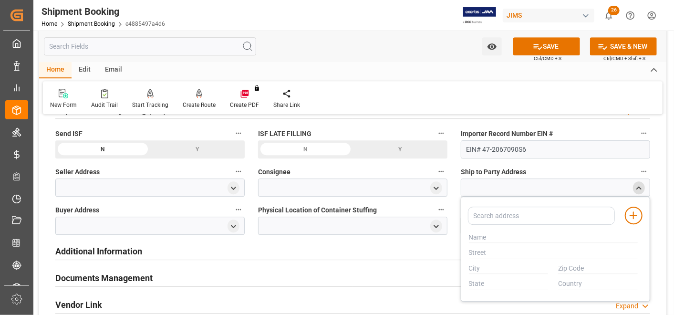
scroll to position [1536, 0]
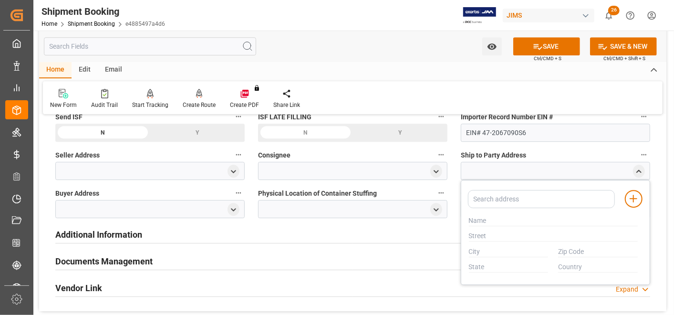
click at [449, 148] on div "Consignee" at bounding box center [352, 164] width 203 height 38
click at [445, 186] on button "Physical Location of Container Stuffing" at bounding box center [441, 192] width 12 height 12
click at [568, 142] on div at bounding box center [337, 157] width 674 height 315
drag, startPoint x: 444, startPoint y: 224, endPoint x: 464, endPoint y: 215, distance: 21.8
click at [444, 225] on div "Additional Information Expand" at bounding box center [352, 234] width 595 height 18
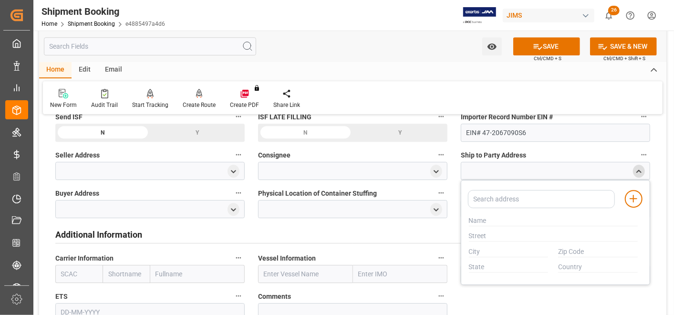
click at [642, 167] on icon "close menu" at bounding box center [639, 171] width 8 height 8
click at [577, 200] on div at bounding box center [555, 209] width 189 height 18
click at [628, 205] on div at bounding box center [555, 209] width 189 height 18
click at [637, 206] on icon "open menu" at bounding box center [639, 210] width 8 height 8
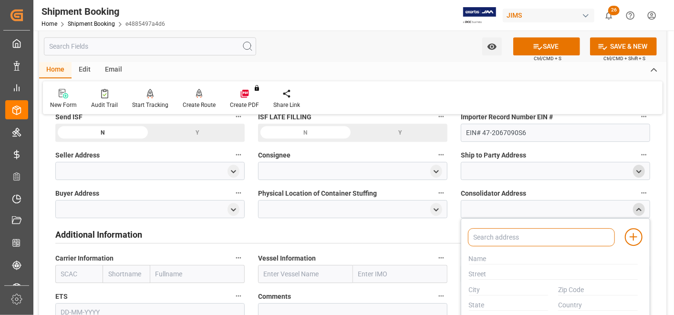
click at [553, 229] on input at bounding box center [541, 237] width 147 height 18
type input "vanguard"
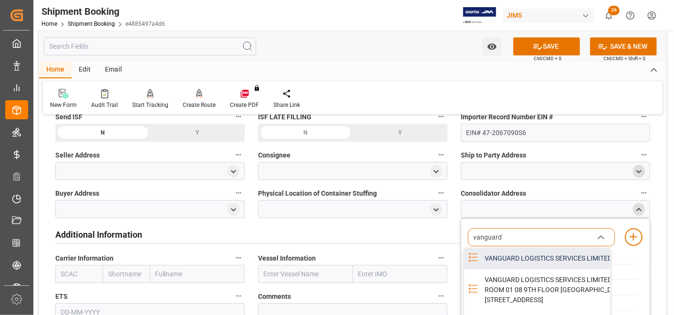
click at [549, 258] on div "VANGUARD LOGISTICS SERVICES LIMITED - STATION HOUSE STATION ROAD, MALDON, ESSEX…" at bounding box center [581, 257] width 204 height 21
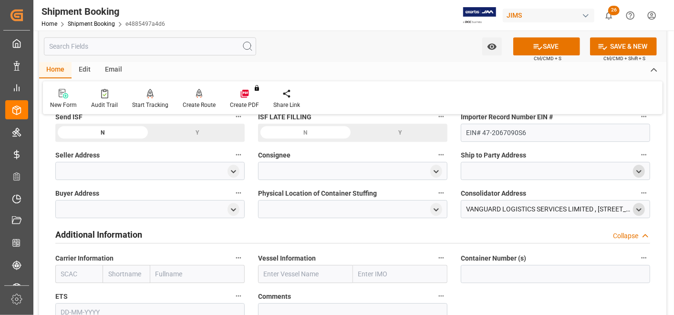
click at [411, 200] on div at bounding box center [352, 209] width 189 height 18
click at [434, 206] on icon "open menu" at bounding box center [436, 210] width 8 height 8
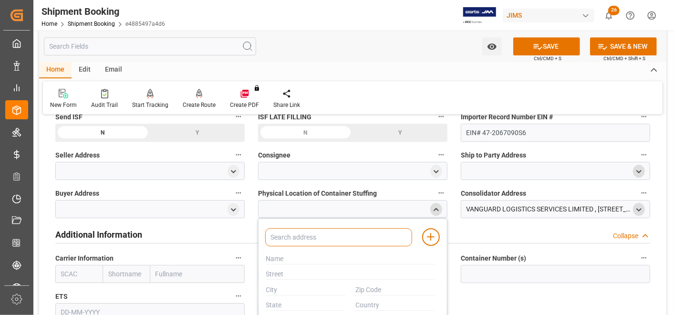
click at [350, 235] on input at bounding box center [338, 237] width 147 height 18
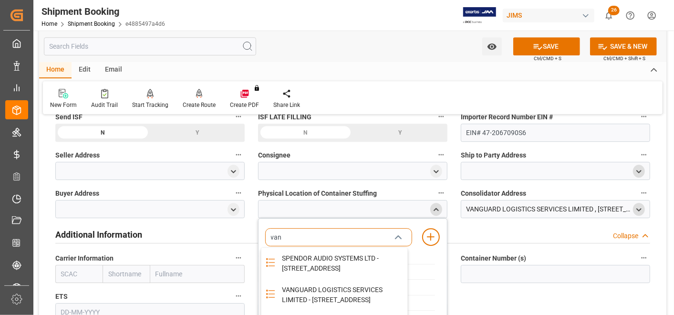
type input "vang"
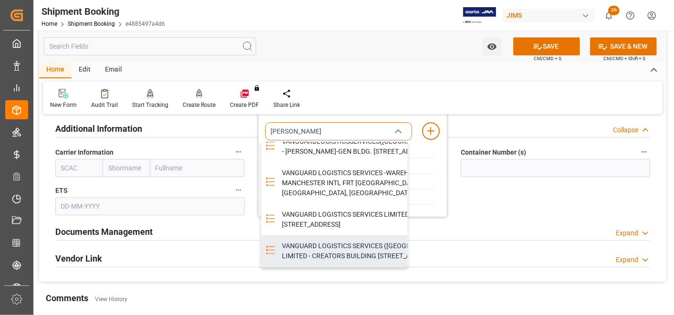
scroll to position [258, 0]
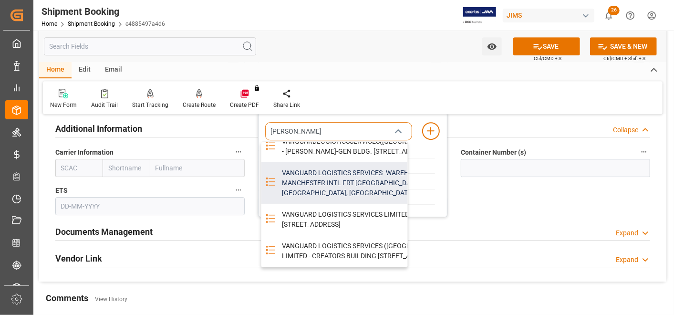
click at [356, 189] on div "VANGUARD LOGISTICS SERVICES -WAREHOUSE - SHED 4 MIFT MANCHESTER INTL FRT TERMIN…" at bounding box center [378, 182] width 204 height 41
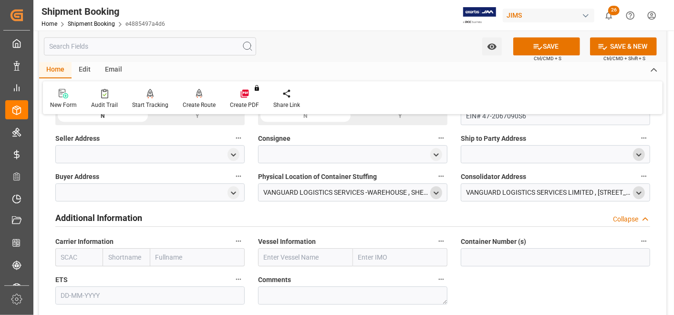
scroll to position [1536, 0]
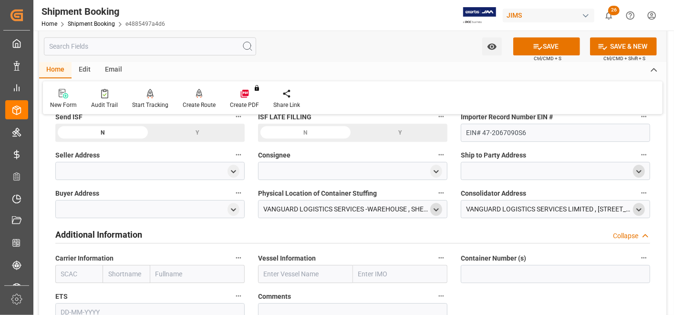
click at [182, 206] on div at bounding box center [149, 209] width 189 height 18
click at [227, 207] on div at bounding box center [149, 209] width 189 height 18
click at [230, 206] on icon "open menu" at bounding box center [233, 210] width 8 height 8
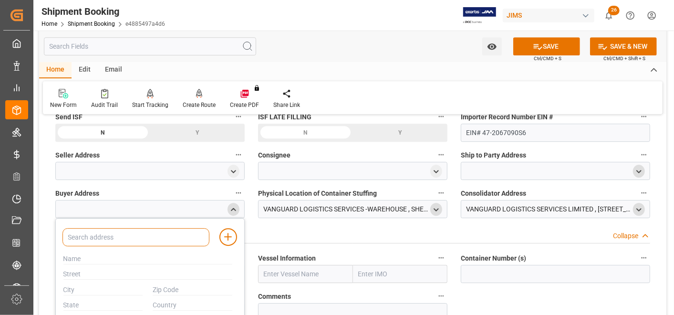
click at [167, 233] on input at bounding box center [135, 237] width 147 height 18
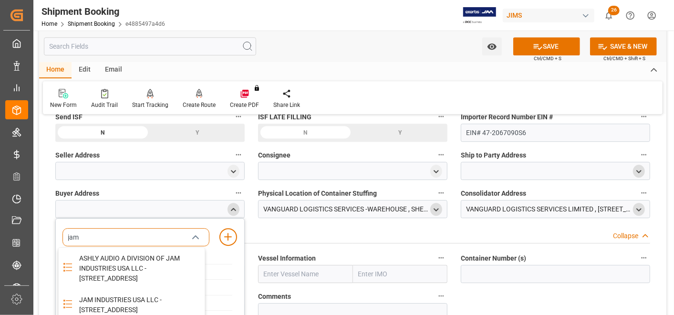
type input "jam"
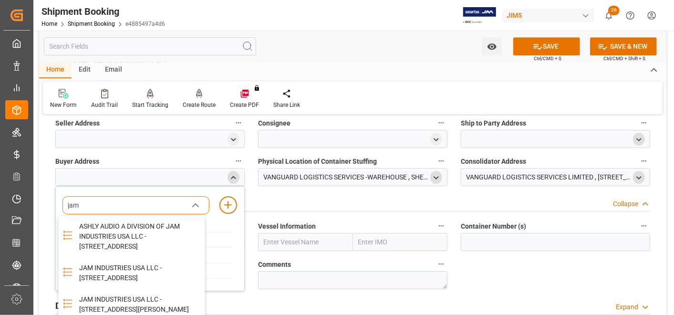
scroll to position [1589, 0]
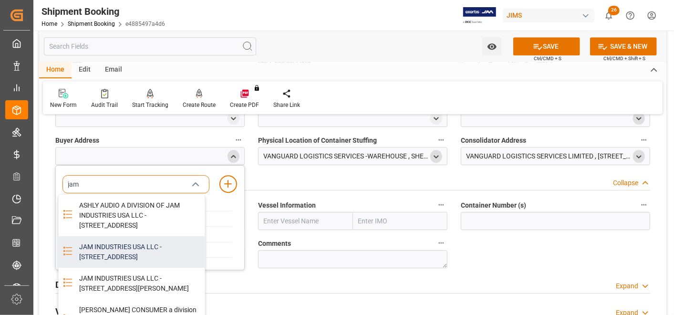
click at [162, 250] on div "JAM INDUSTRIES USA LLC - 154 WOODLAWN RD, BERLIN, CT, US, 06037" at bounding box center [138, 251] width 131 height 31
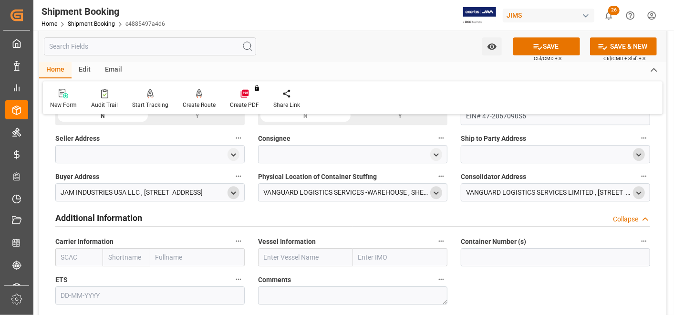
scroll to position [1536, 0]
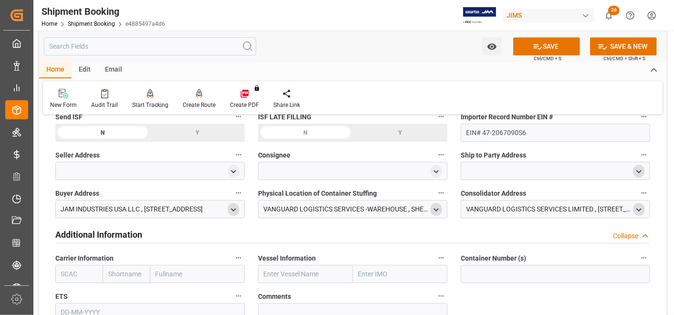
click at [473, 165] on div at bounding box center [555, 171] width 189 height 18
click at [516, 162] on div at bounding box center [555, 171] width 189 height 18
click at [636, 167] on icon "open menu" at bounding box center [639, 171] width 8 height 8
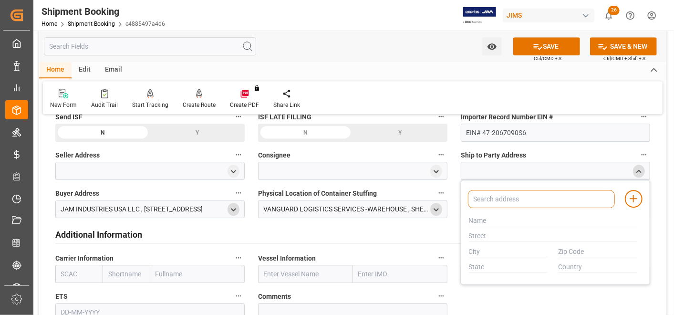
click at [549, 197] on input at bounding box center [541, 199] width 147 height 18
type input "american"
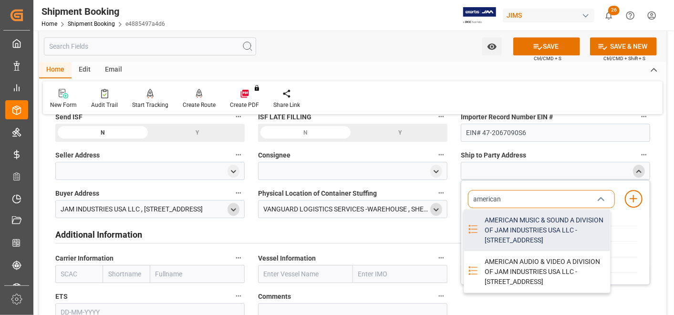
scroll to position [1589, 0]
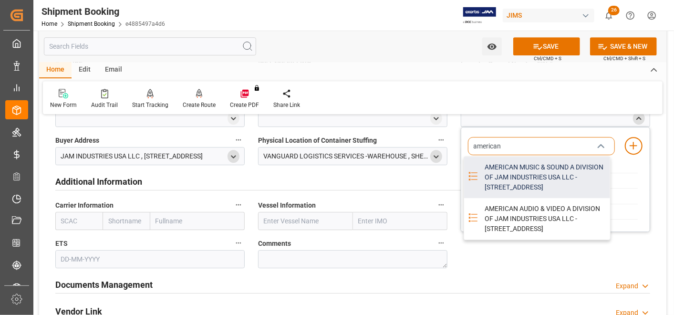
click at [549, 178] on div "AMERICAN MUSIC & SOUND A DIVISION OF JAM INDUSTRIES USA LLC - 4325 EXECUTIVE DR…" at bounding box center [544, 176] width 131 height 41
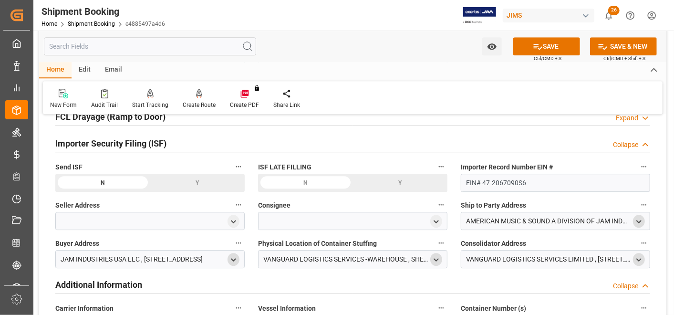
scroll to position [1483, 0]
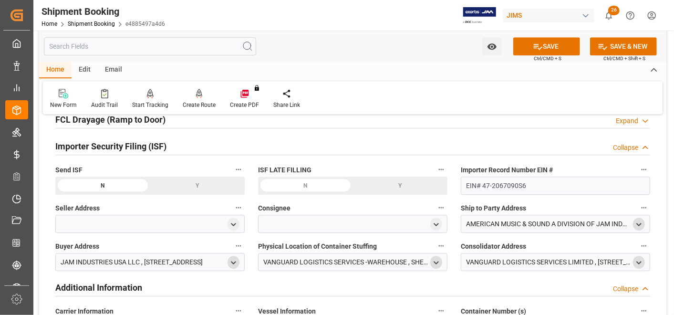
click at [402, 218] on div at bounding box center [352, 224] width 189 height 18
click at [437, 223] on polyline "open menu" at bounding box center [436, 224] width 4 height 2
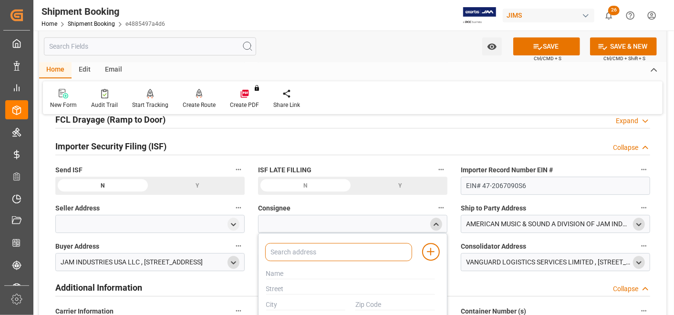
click at [381, 244] on input at bounding box center [338, 252] width 147 height 18
type input "j"
click at [324, 217] on div at bounding box center [352, 224] width 189 height 18
click at [193, 215] on div at bounding box center [149, 224] width 189 height 18
click at [440, 217] on div "close menu" at bounding box center [436, 223] width 12 height 13
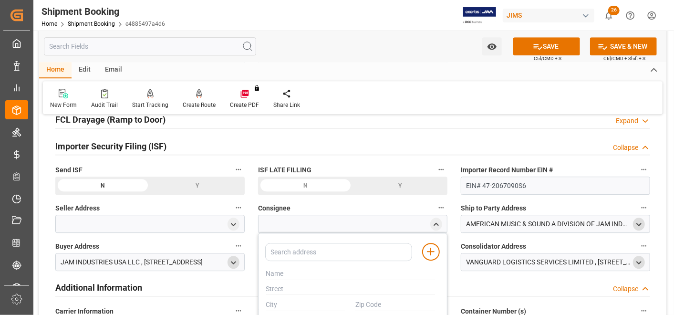
click at [396, 217] on div at bounding box center [352, 224] width 189 height 18
click at [387, 201] on label "Consignee" at bounding box center [352, 207] width 189 height 13
click at [435, 201] on button "Consignee" at bounding box center [441, 207] width 12 height 12
click at [534, 46] on div at bounding box center [337, 157] width 674 height 315
click at [537, 46] on icon at bounding box center [538, 46] width 10 height 10
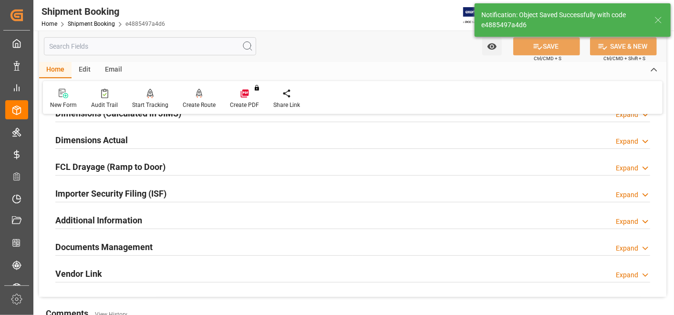
scroll to position [226, 0]
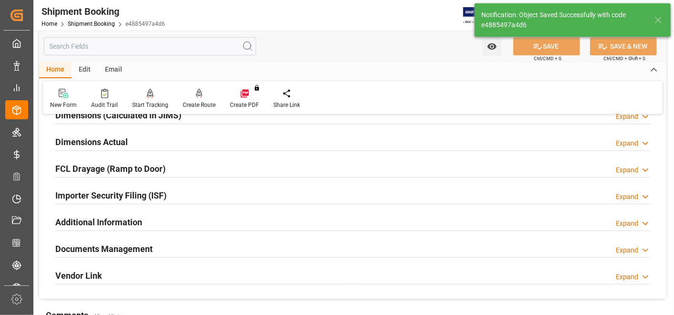
click at [143, 193] on h2 "Importer Security Filing (ISF)" at bounding box center [110, 195] width 111 height 13
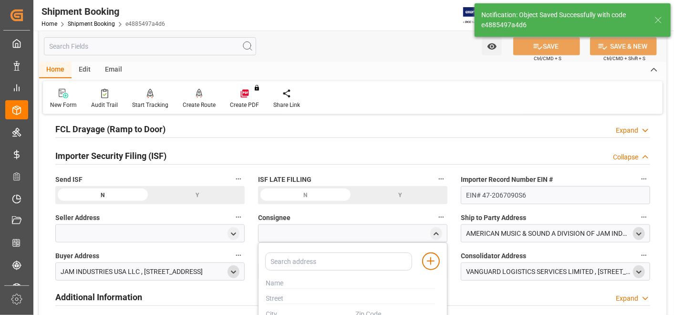
scroll to position [332, 0]
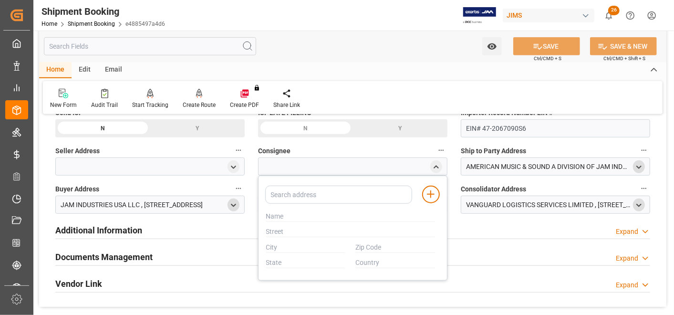
click at [352, 163] on div at bounding box center [352, 166] width 189 height 18
click at [349, 196] on input at bounding box center [338, 194] width 147 height 18
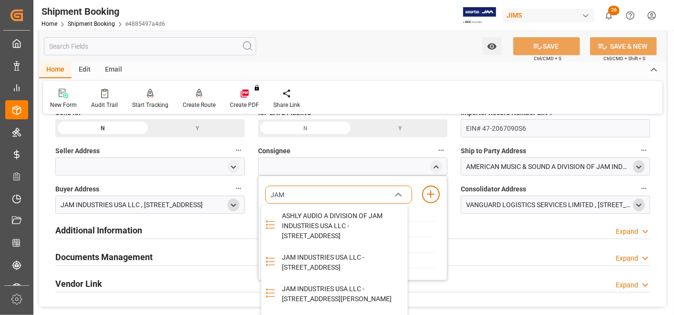
type input "JAM"
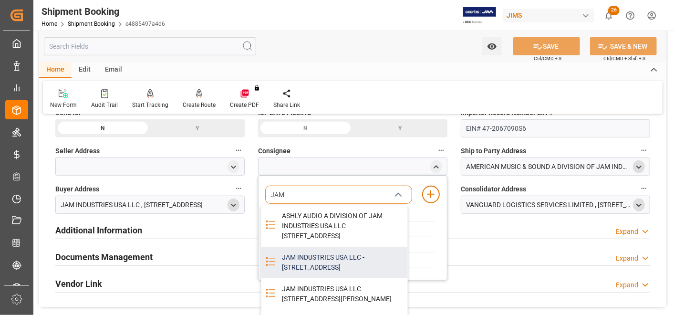
click at [342, 277] on div "JAM INDUSTRIES USA LLC - 154 WOODLAWN RD, BERLIN, CT, US, 06037" at bounding box center [341, 262] width 131 height 31
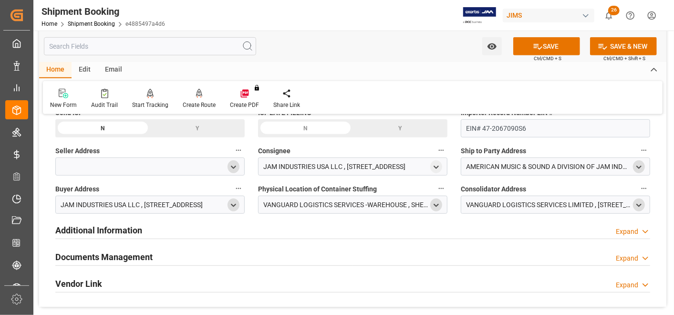
click at [229, 165] on div "open menu" at bounding box center [233, 166] width 12 height 13
click at [176, 169] on div at bounding box center [149, 166] width 189 height 18
click at [169, 161] on div at bounding box center [149, 166] width 189 height 18
click at [220, 167] on div at bounding box center [149, 166] width 189 height 18
click at [215, 166] on div at bounding box center [149, 166] width 189 height 18
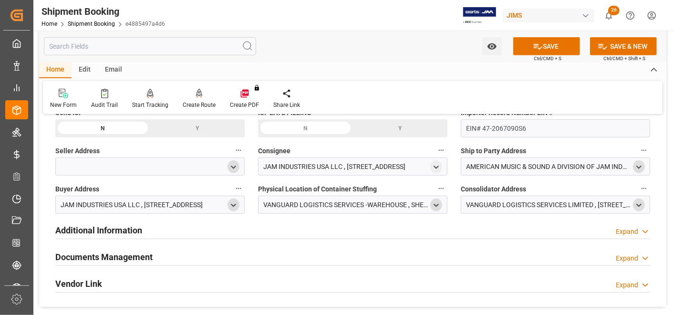
click at [236, 164] on icon "open menu" at bounding box center [233, 167] width 8 height 8
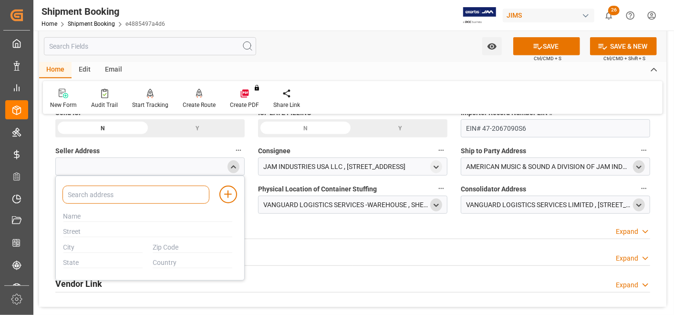
click at [178, 186] on input at bounding box center [135, 194] width 147 height 18
type input "exertis"
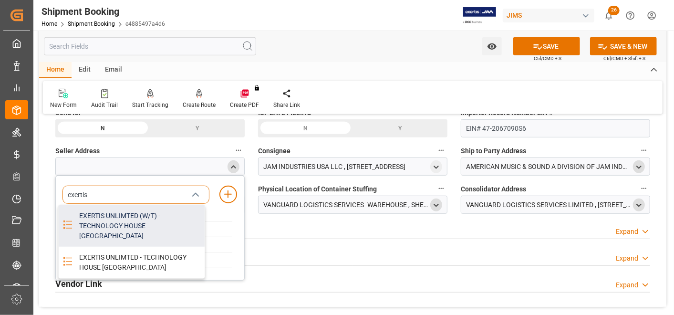
click at [158, 216] on div "EXERTIS UNLIMTED (W/T) - TECHNOLOGY HOUSE MAGNESIUM WAY, LONDON, ENGLAND, GB, N…" at bounding box center [138, 225] width 131 height 41
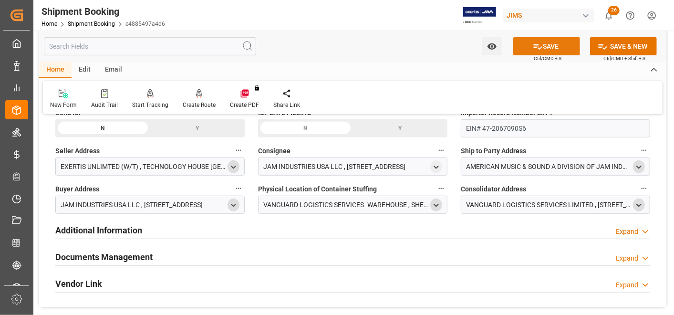
click at [547, 48] on button "SAVE" at bounding box center [546, 46] width 67 height 18
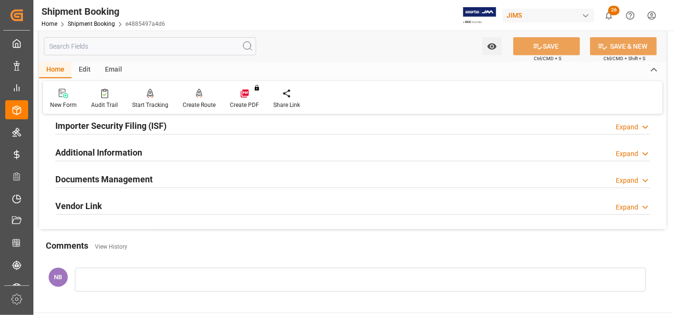
scroll to position [279, 0]
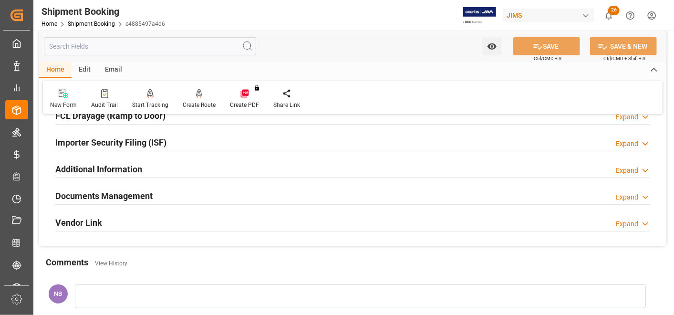
click at [124, 193] on h2 "Documents Management" at bounding box center [103, 195] width 97 height 13
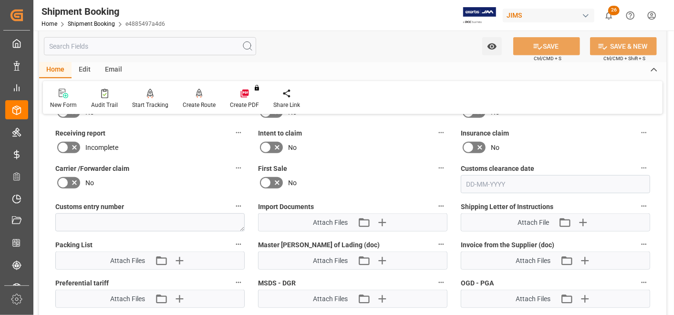
scroll to position [491, 0]
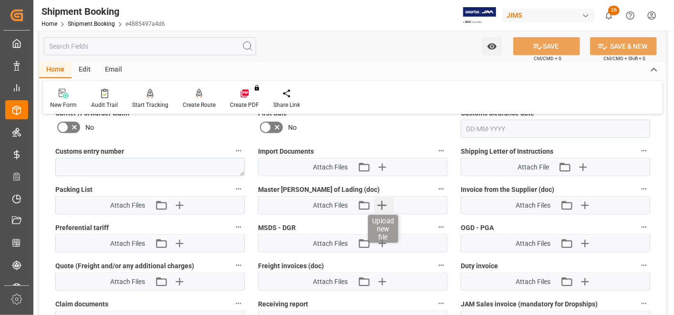
click at [388, 199] on icon "button" at bounding box center [381, 204] width 15 height 15
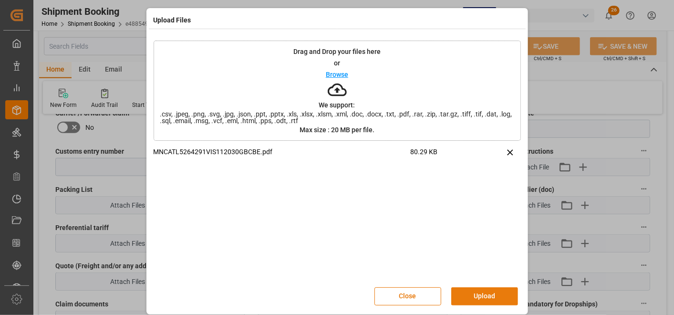
click at [463, 297] on button "Upload" at bounding box center [484, 296] width 67 height 18
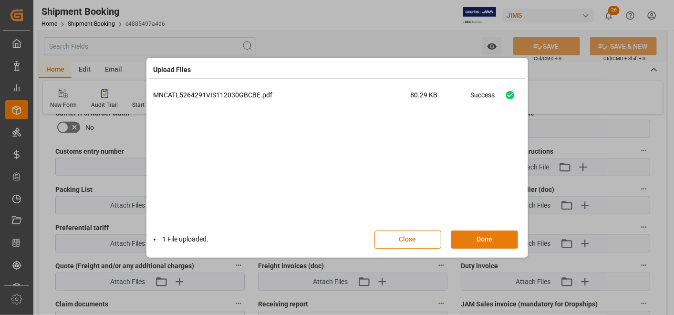
click at [485, 243] on button "Done" at bounding box center [484, 239] width 67 height 18
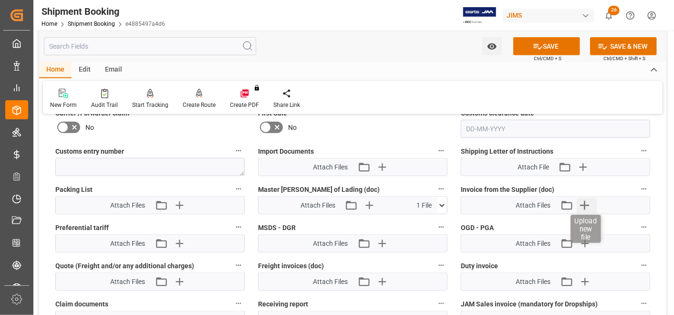
click at [590, 200] on icon "button" at bounding box center [583, 204] width 15 height 15
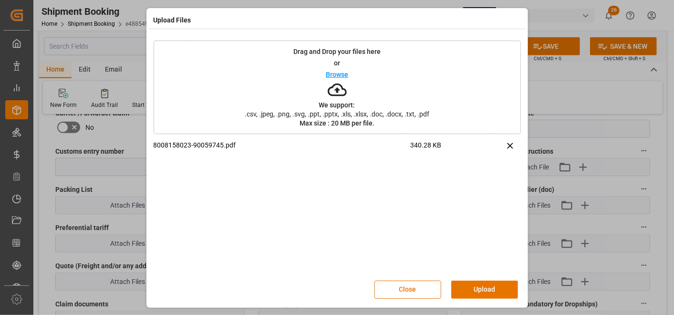
click at [496, 288] on button "Upload" at bounding box center [484, 289] width 67 height 18
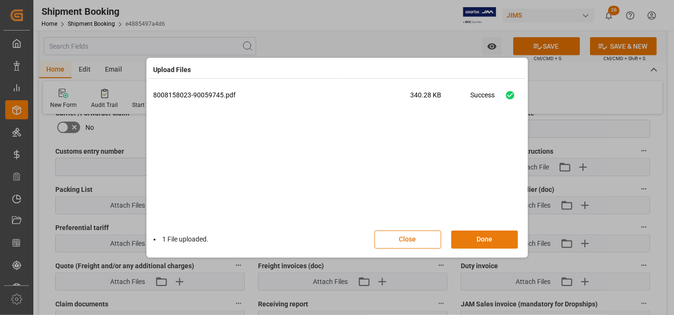
click at [505, 232] on button "Done" at bounding box center [484, 239] width 67 height 18
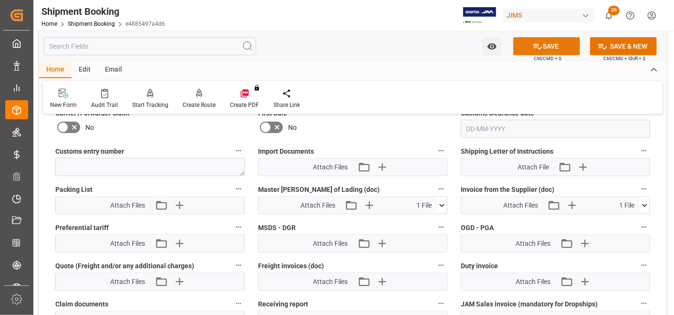
click at [565, 40] on button "SAVE" at bounding box center [546, 46] width 67 height 18
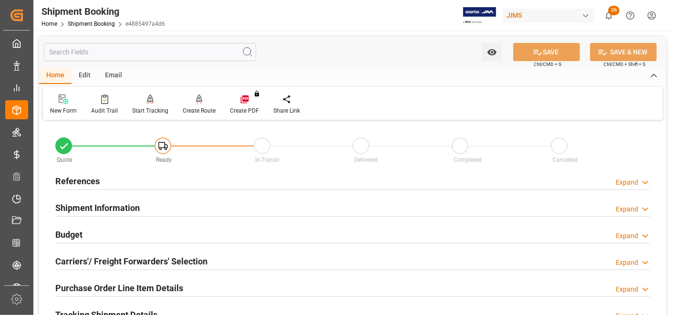
scroll to position [0, 0]
click at [123, 207] on h2 "Shipment Information" at bounding box center [97, 207] width 84 height 13
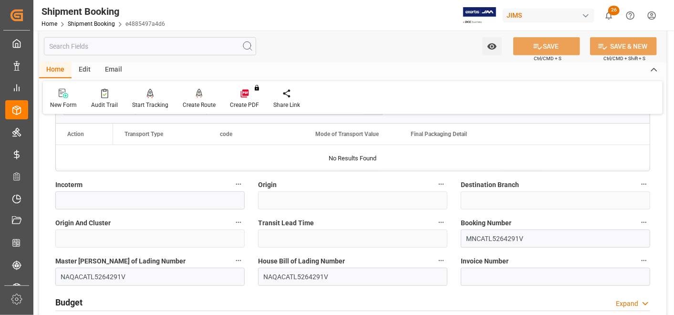
scroll to position [423, 0]
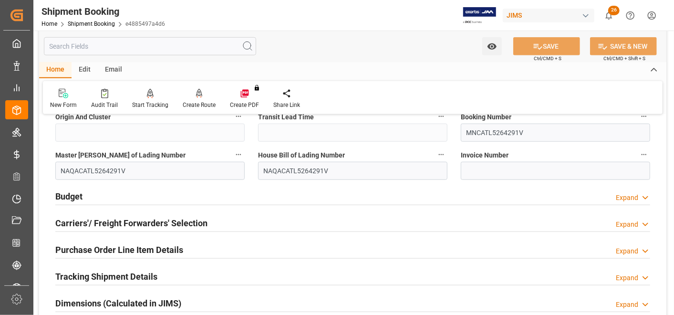
click at [83, 195] on div "Budget Expand" at bounding box center [352, 195] width 595 height 18
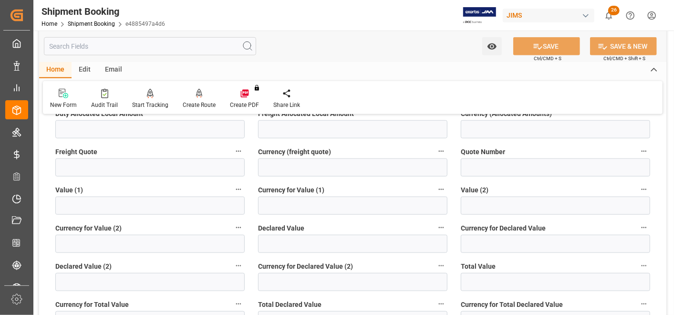
scroll to position [636, 0]
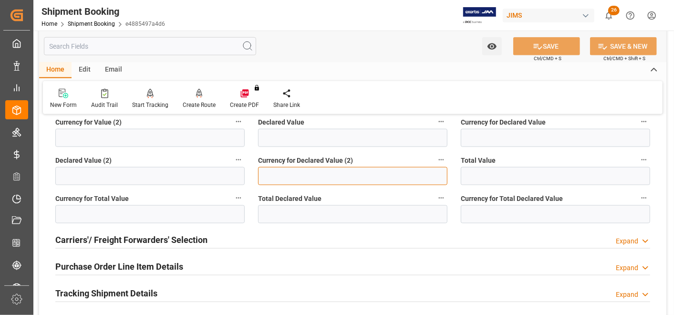
click at [309, 173] on input at bounding box center [352, 176] width 189 height 18
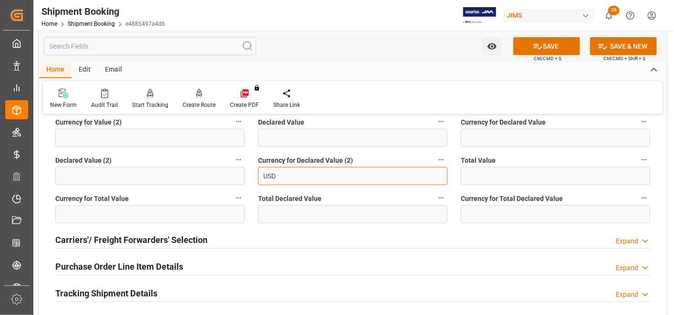
type input "USD"
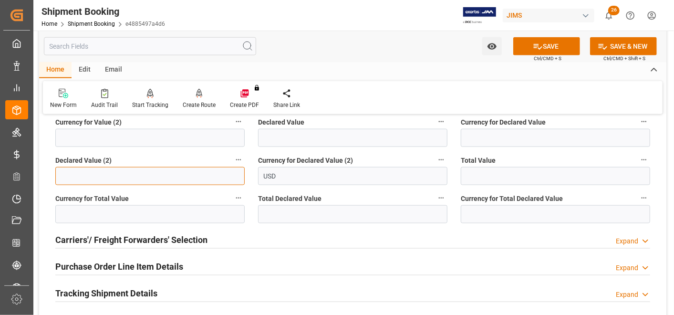
click at [159, 169] on input "text" at bounding box center [149, 176] width 189 height 18
type input "19120"
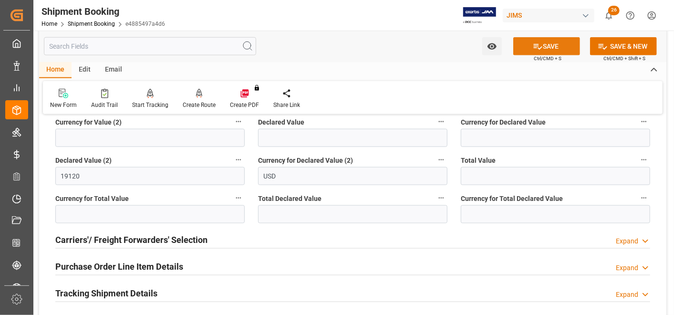
click at [546, 43] on button "SAVE" at bounding box center [546, 46] width 67 height 18
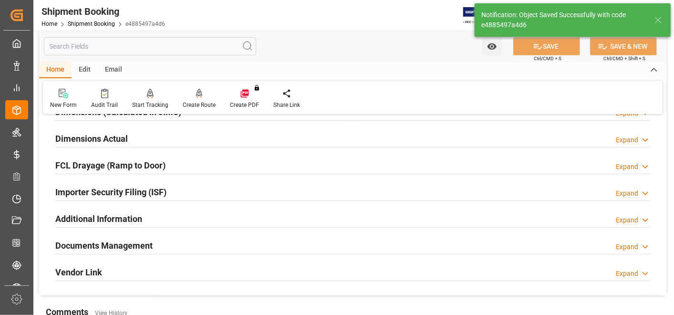
scroll to position [252, 0]
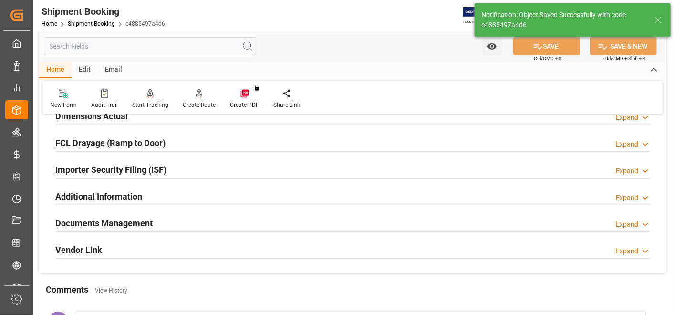
click at [135, 219] on h2 "Documents Management" at bounding box center [103, 222] width 97 height 13
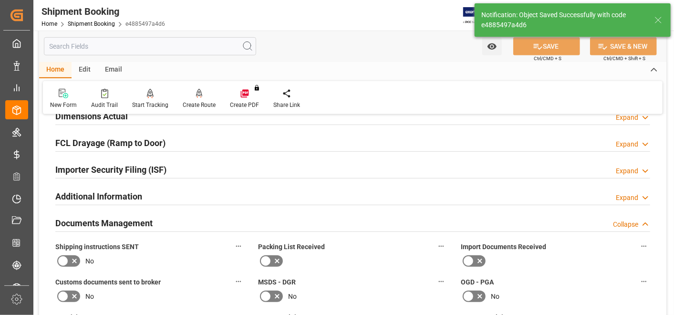
click at [136, 190] on h2 "Additional Information" at bounding box center [98, 196] width 87 height 13
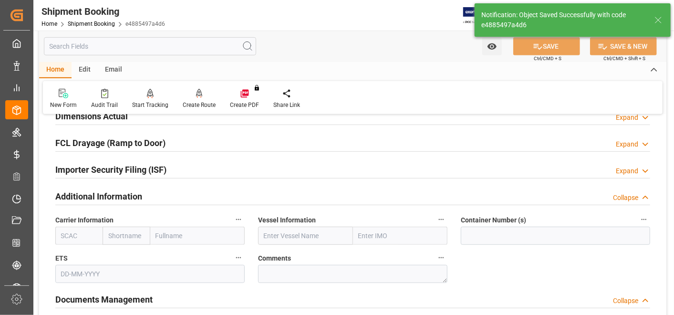
click at [138, 168] on h2 "Importer Security Filing (ISF)" at bounding box center [110, 169] width 111 height 13
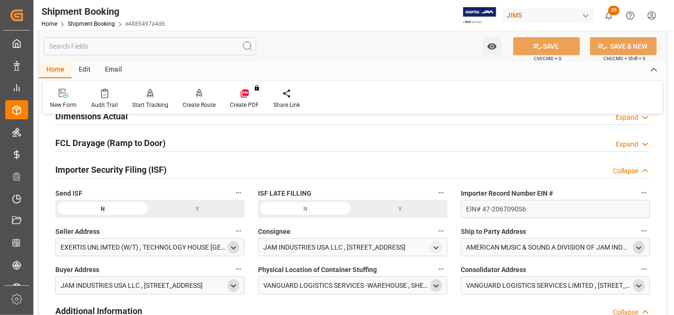
click at [136, 143] on h2 "FCL Drayage (Ramp to Door)" at bounding box center [110, 142] width 110 height 13
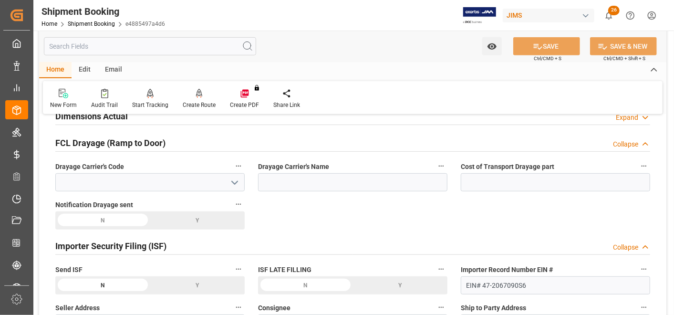
scroll to position [199, 0]
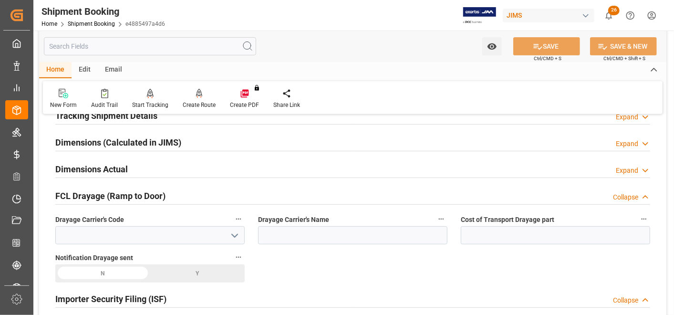
click at [113, 173] on h2 "Dimensions Actual" at bounding box center [91, 169] width 72 height 13
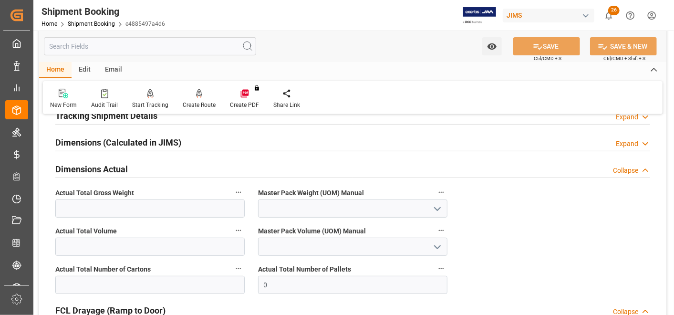
click at [119, 168] on h2 "Dimensions Actual" at bounding box center [91, 169] width 72 height 13
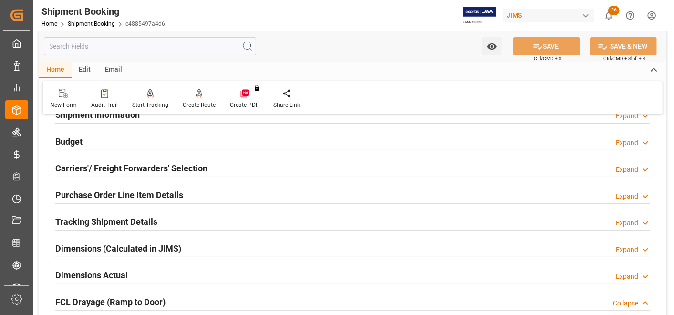
scroll to position [93, 0]
click at [134, 218] on h2 "Tracking Shipment Details" at bounding box center [106, 222] width 102 height 13
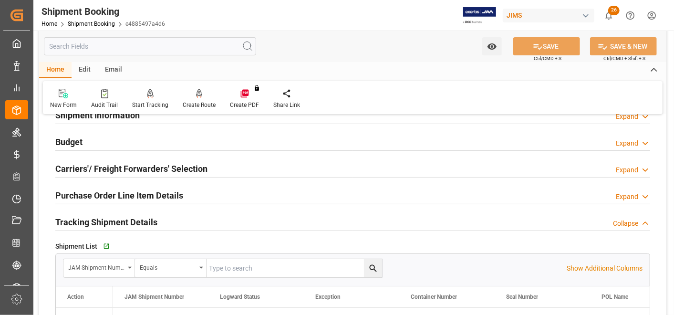
click at [152, 195] on h2 "Purchase Order Line Item Details" at bounding box center [119, 195] width 128 height 13
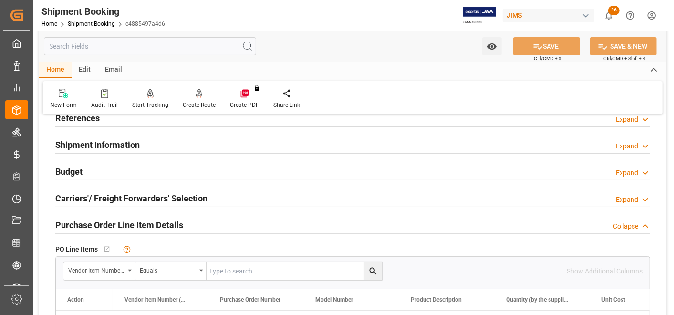
scroll to position [40, 0]
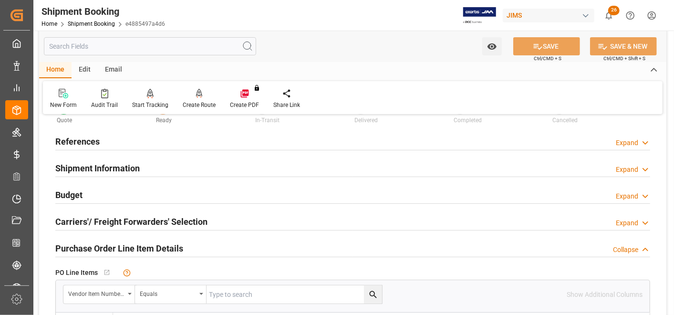
click at [98, 214] on div "Carriers'/ Freight Forwarders' Selection" at bounding box center [131, 221] width 152 height 18
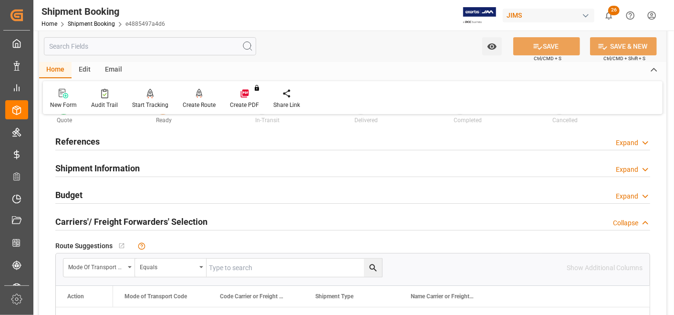
click at [71, 192] on h2 "Budget" at bounding box center [68, 194] width 27 height 13
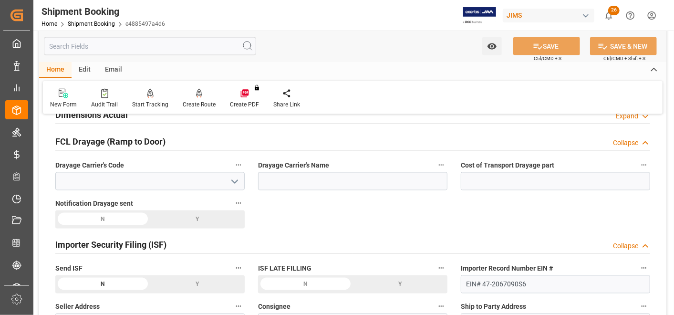
scroll to position [946, 0]
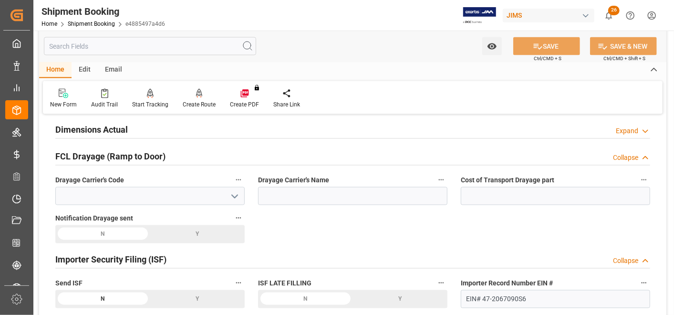
click at [114, 127] on h2 "Dimensions Actual" at bounding box center [91, 129] width 72 height 13
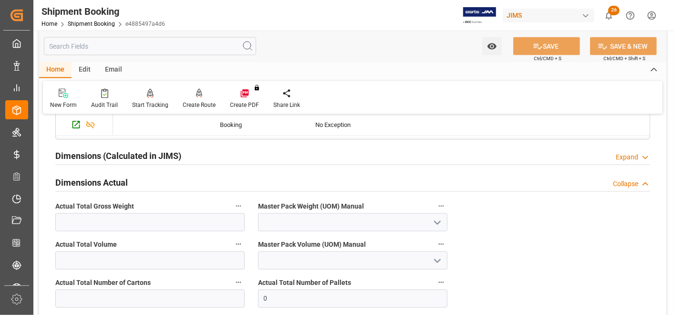
scroll to position [841, 0]
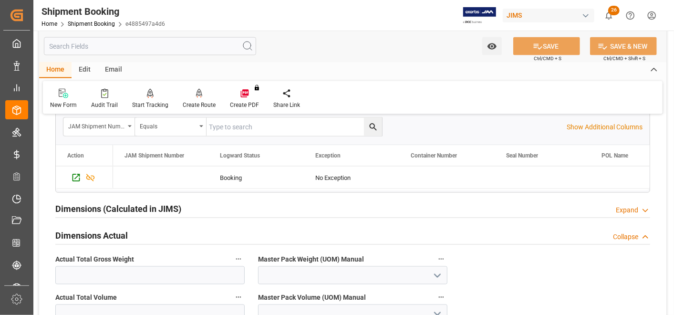
click at [104, 204] on h2 "Dimensions (Calculated in JIMS)" at bounding box center [118, 209] width 126 height 13
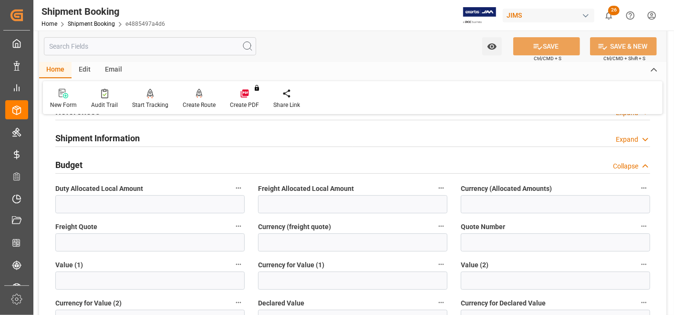
scroll to position [46, 0]
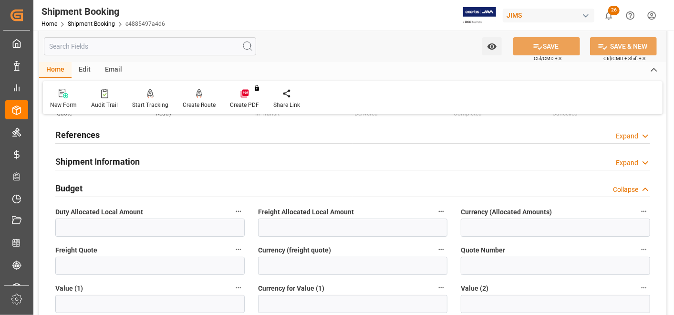
click at [310, 216] on label "Freight Allocated Local Amount" at bounding box center [352, 211] width 189 height 13
click at [435, 216] on button "Freight Allocated Local Amount" at bounding box center [441, 211] width 12 height 12
click at [313, 221] on div at bounding box center [337, 157] width 674 height 315
click at [313, 226] on input "text" at bounding box center [352, 227] width 189 height 18
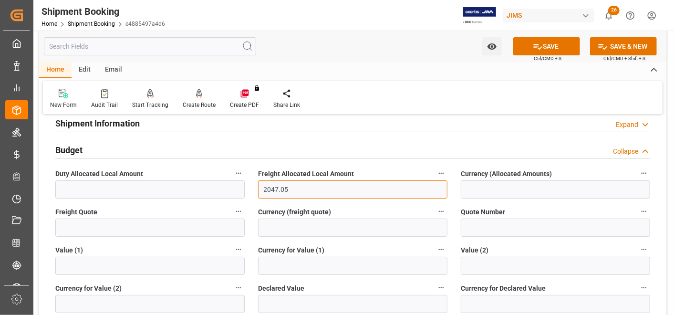
scroll to position [99, 0]
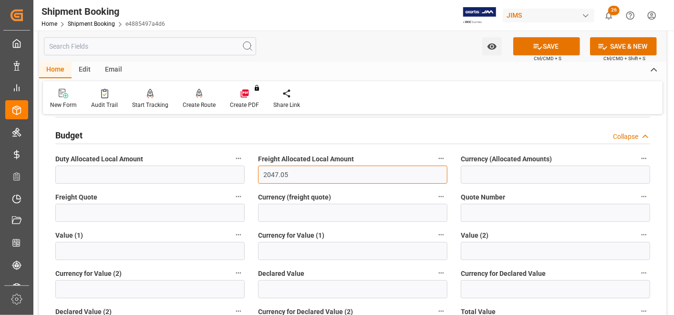
type input "2047.05"
click at [493, 173] on input at bounding box center [555, 174] width 189 height 18
click at [477, 145] on div "Budget Collapse" at bounding box center [353, 135] width 608 height 27
click at [546, 47] on button "SAVE" at bounding box center [546, 46] width 67 height 18
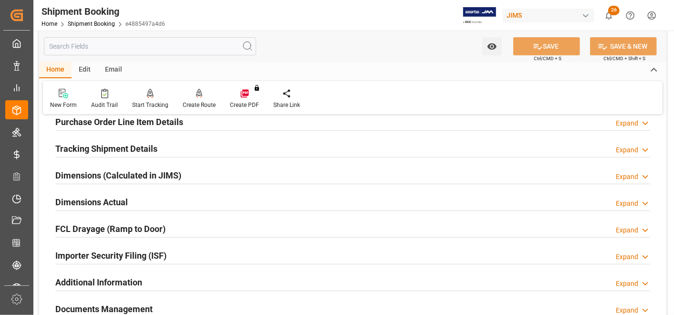
scroll to position [152, 0]
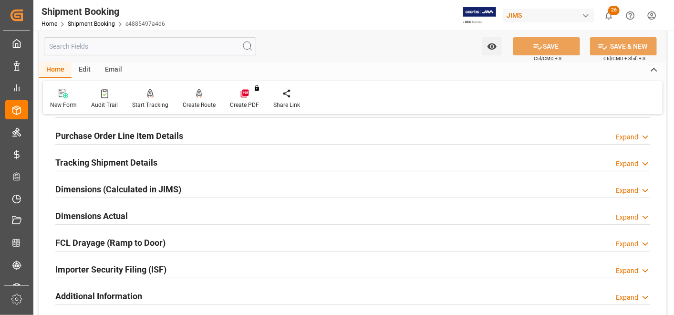
click at [114, 209] on h2 "Dimensions Actual" at bounding box center [91, 215] width 72 height 13
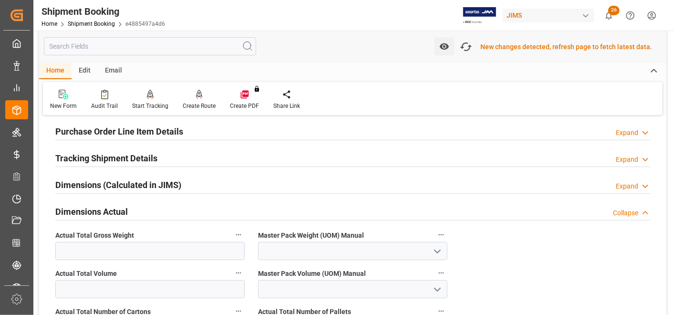
scroll to position [159, 0]
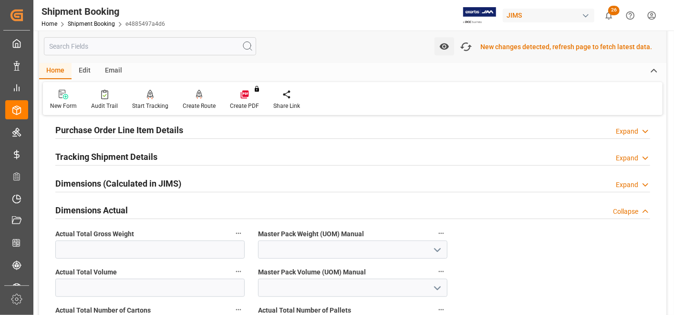
click at [156, 135] on h2 "Purchase Order Line Item Details" at bounding box center [119, 129] width 128 height 13
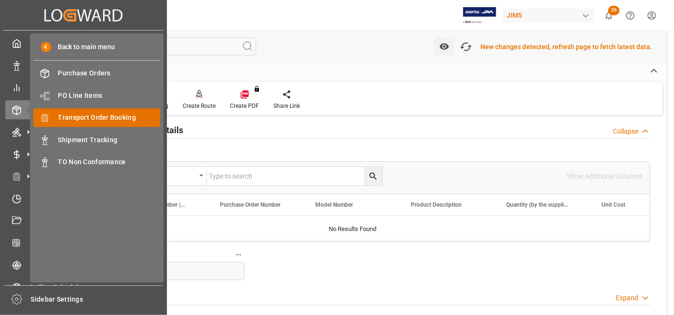
click at [79, 117] on span "Transport Order Booking" at bounding box center [109, 118] width 103 height 10
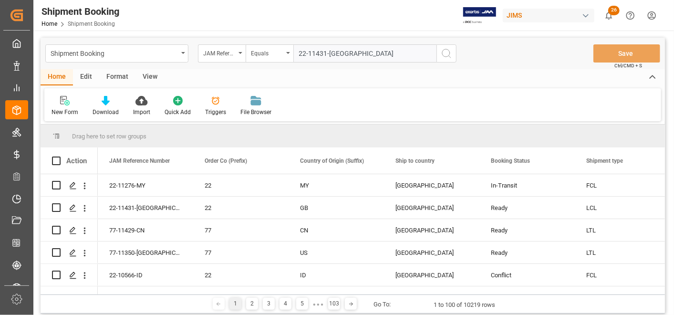
type input "22-11431-GB"
click at [440, 57] on button "search button" at bounding box center [446, 53] width 20 height 18
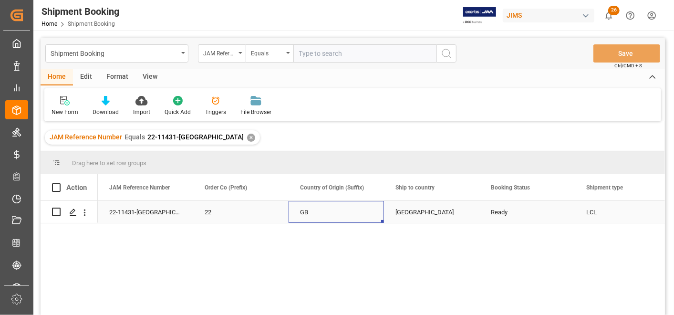
click at [377, 205] on div "GB" at bounding box center [335, 212] width 95 height 22
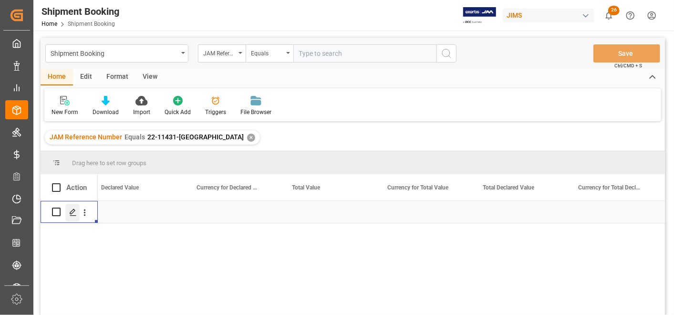
click at [73, 213] on icon "Press SPACE to select this row." at bounding box center [73, 212] width 8 height 8
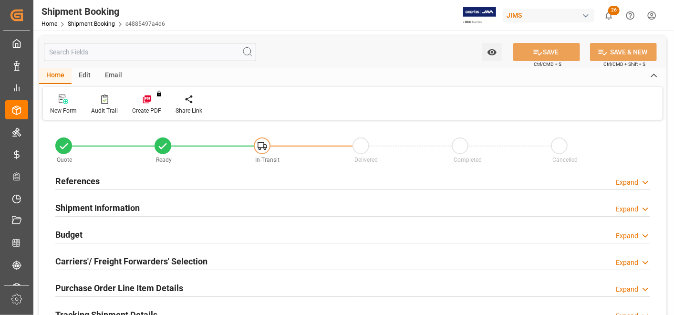
type input "0"
type input "36"
type input "09-10-2025"
click at [93, 180] on h2 "References" at bounding box center [77, 181] width 44 height 13
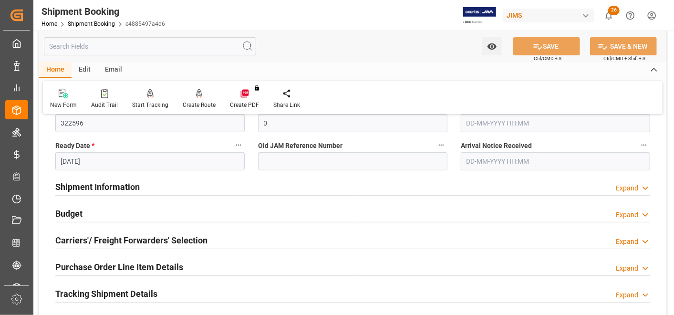
click at [107, 187] on h2 "Shipment Information" at bounding box center [97, 186] width 84 height 13
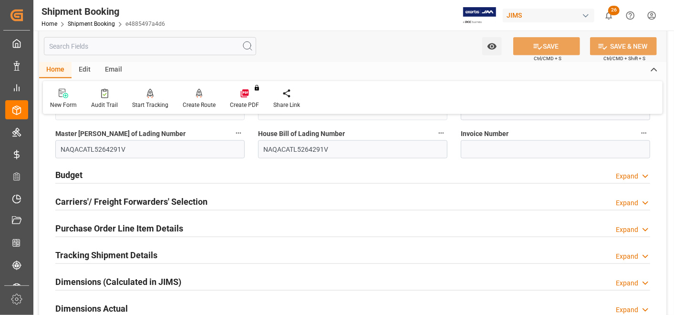
click at [62, 169] on h2 "Budget" at bounding box center [68, 174] width 27 height 13
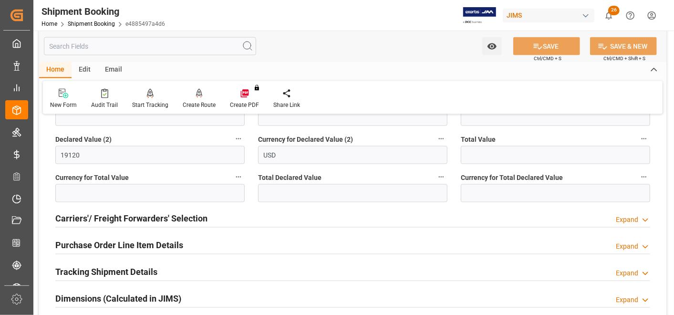
click at [192, 213] on h2 "Carriers'/ Freight Forwarders' Selection" at bounding box center [131, 218] width 152 height 13
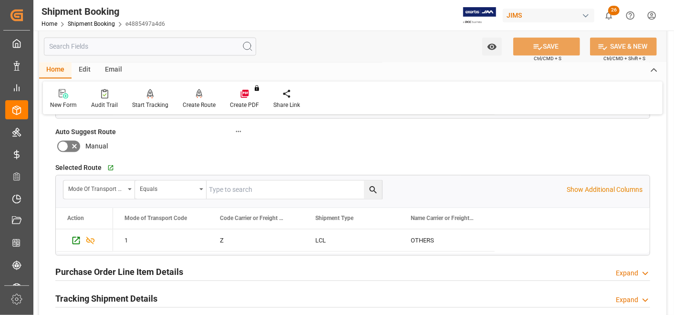
click at [161, 267] on h2 "Purchase Order Line Item Details" at bounding box center [119, 271] width 128 height 13
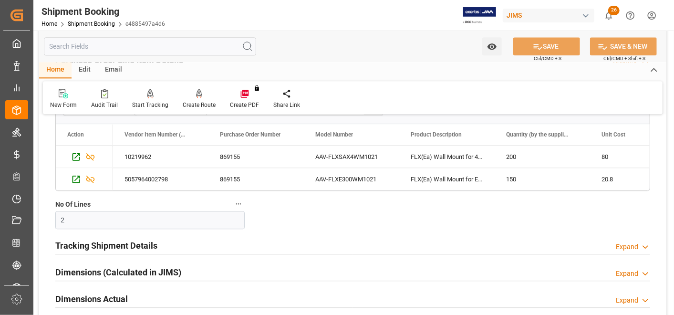
click at [146, 239] on h2 "Tracking Shipment Details" at bounding box center [106, 245] width 102 height 13
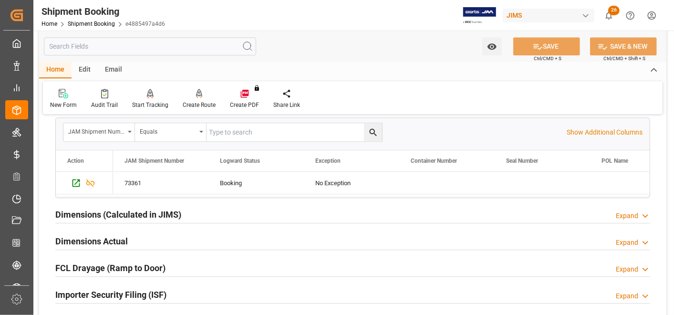
click at [141, 216] on div "Dimensions (Calculated in JIMS)" at bounding box center [118, 214] width 126 height 18
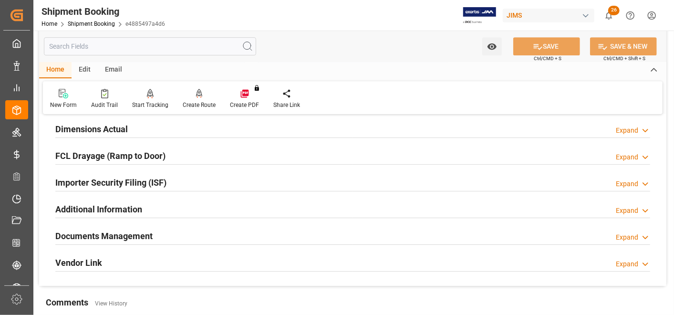
click at [141, 179] on h2 "Importer Security Filing (ISF)" at bounding box center [110, 182] width 111 height 13
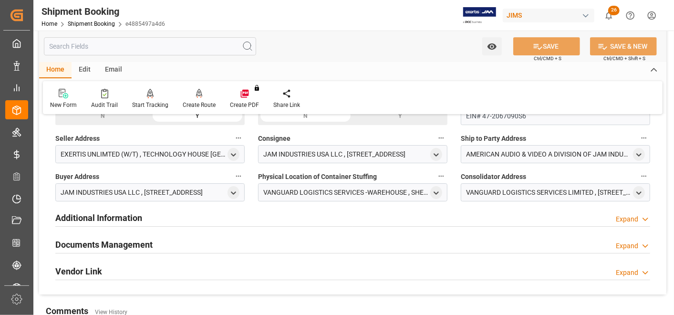
click at [134, 242] on h2 "Documents Management" at bounding box center [103, 244] width 97 height 13
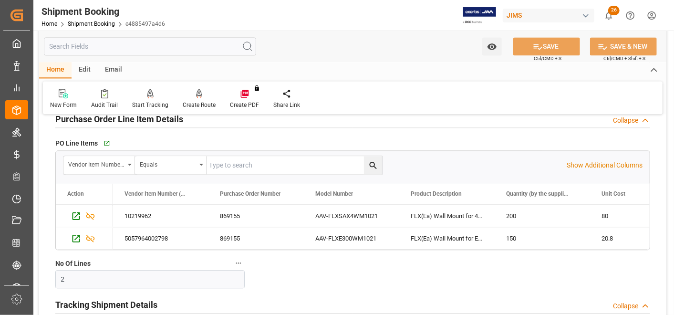
scroll to position [1218, 0]
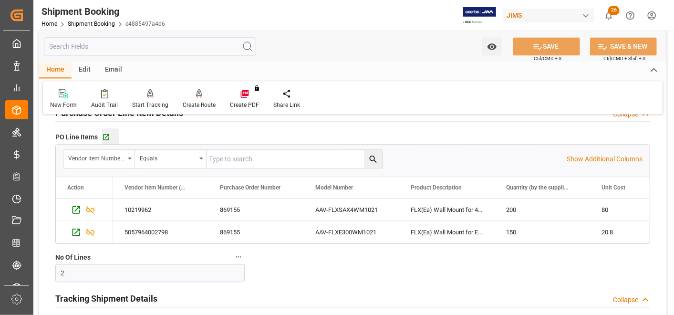
click at [111, 133] on div "Go to Purchase Order Line Item Grid" at bounding box center [110, 137] width 17 height 8
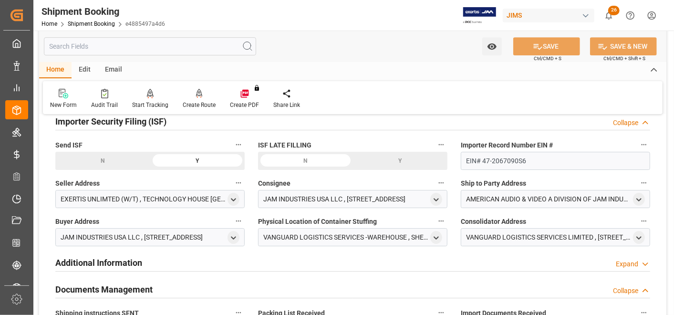
scroll to position [1748, 0]
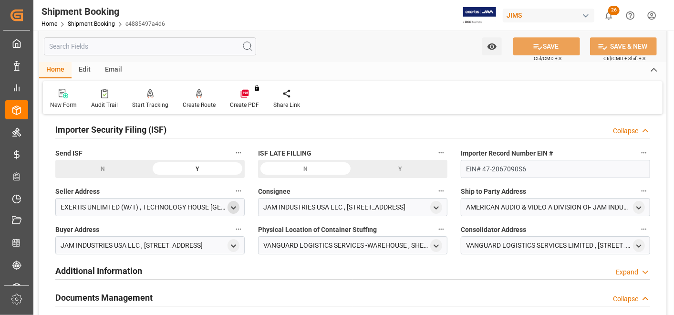
click at [237, 201] on div "open menu" at bounding box center [233, 207] width 12 height 13
click at [233, 204] on icon "open menu" at bounding box center [233, 208] width 8 height 8
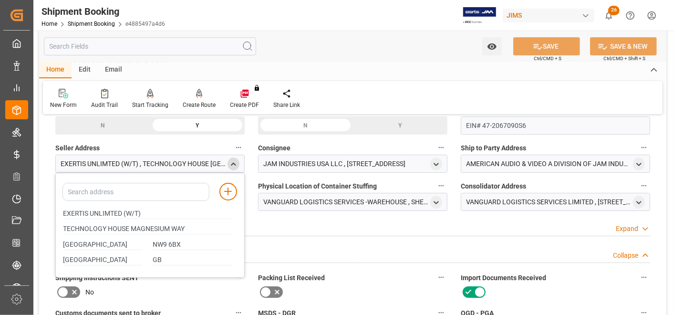
scroll to position [1801, 0]
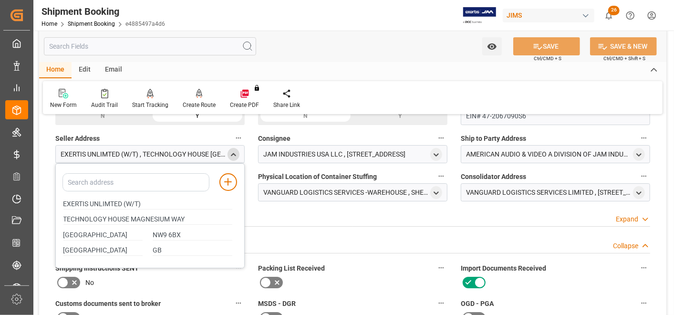
click at [290, 216] on div "Additional Information Expand" at bounding box center [352, 217] width 595 height 18
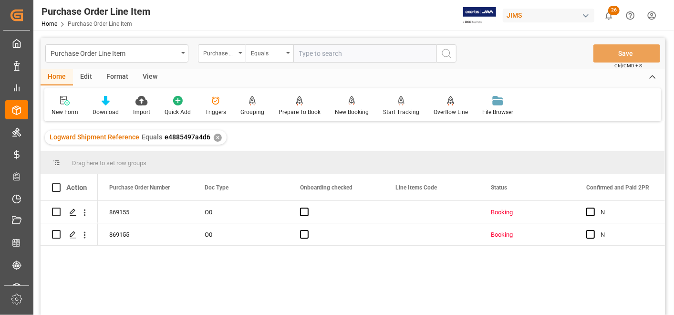
click at [150, 80] on div "View" at bounding box center [149, 77] width 29 height 16
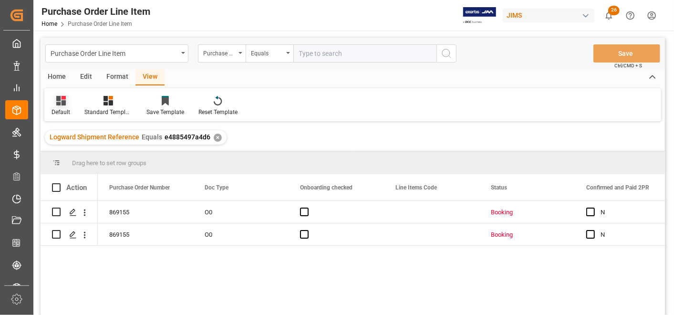
click at [60, 101] on icon at bounding box center [61, 101] width 10 height 10
click at [115, 108] on div "Standard Templates" at bounding box center [108, 112] width 48 height 9
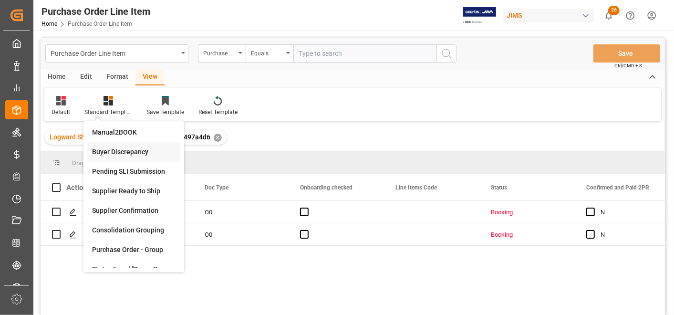
scroll to position [111, 0]
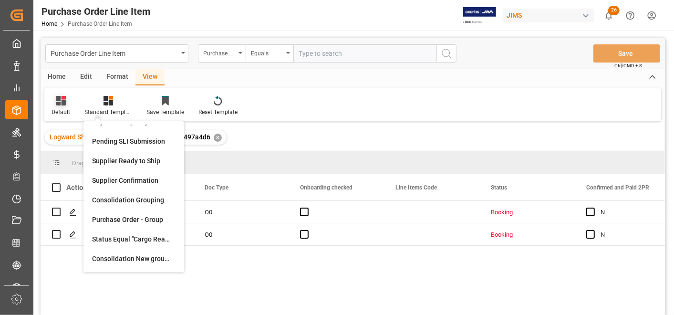
click at [63, 103] on icon at bounding box center [61, 101] width 10 height 10
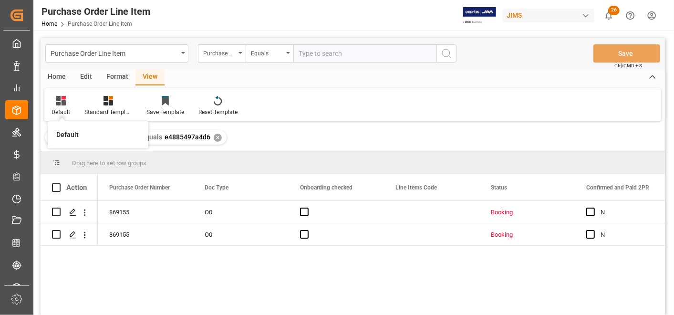
click at [302, 93] on div "Default Default Standard Templates Save Template Reset Template" at bounding box center [352, 104] width 617 height 33
click at [68, 102] on div at bounding box center [60, 100] width 19 height 10
click at [60, 75] on div "Home" at bounding box center [57, 77] width 32 height 16
